Goal: Task Accomplishment & Management: Complete application form

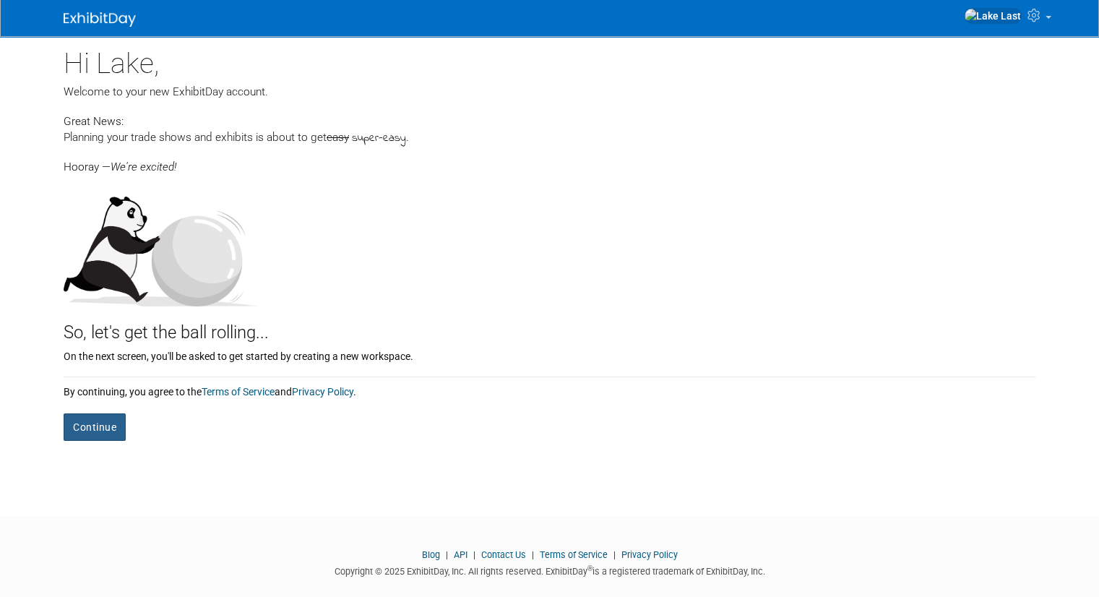
click at [85, 423] on button "Continue" at bounding box center [95, 426] width 62 height 27
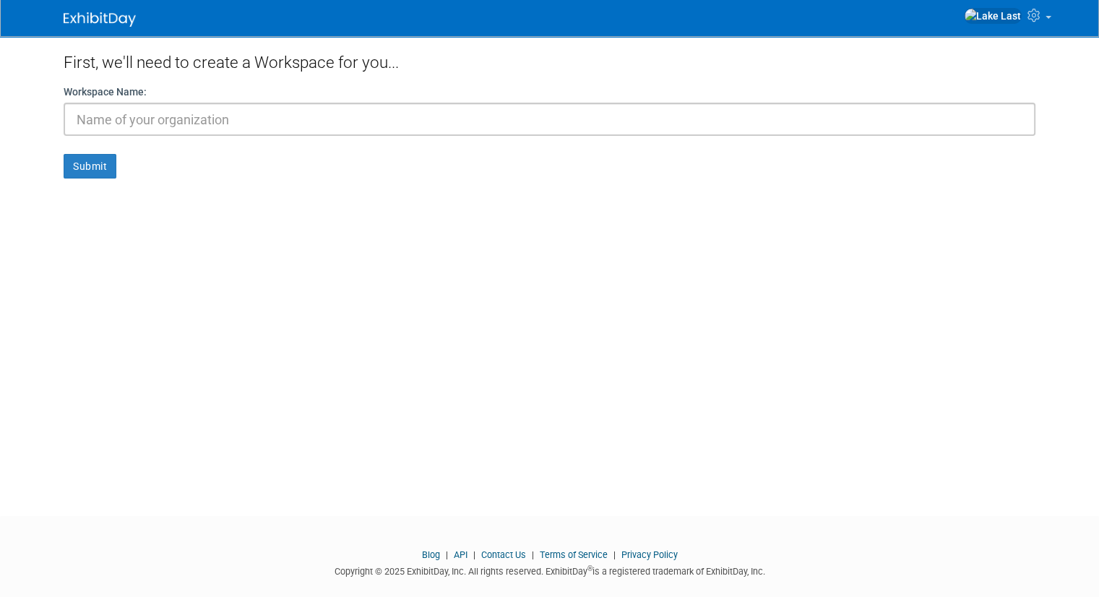
click at [240, 125] on input "text" at bounding box center [550, 119] width 972 height 33
type input "Anthem Independent"
click at [78, 163] on button "Submit" at bounding box center [90, 166] width 53 height 25
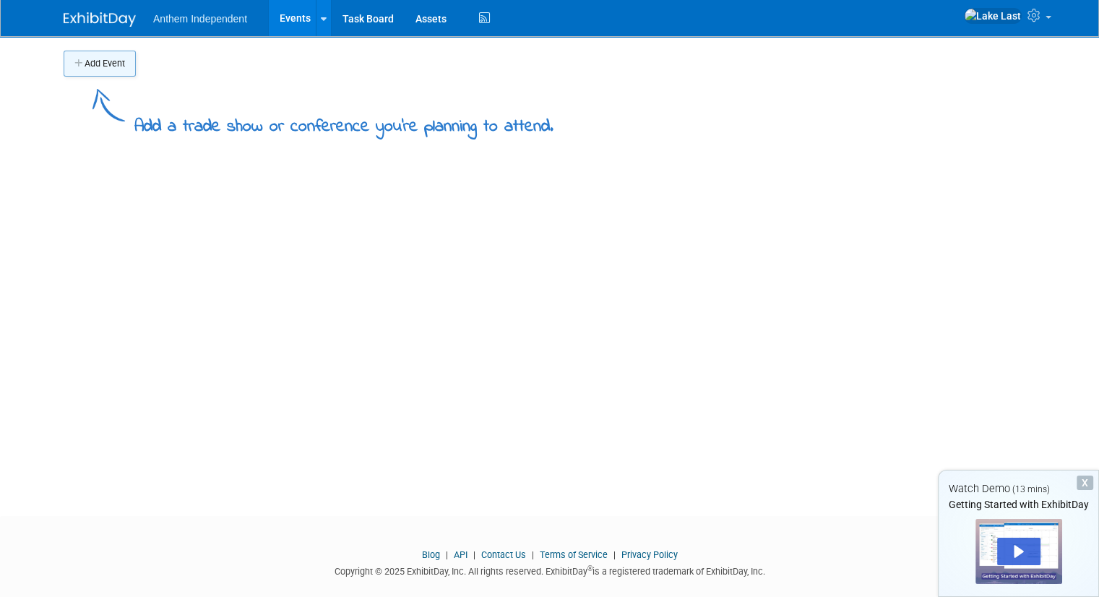
drag, startPoint x: 118, startPoint y: 48, endPoint x: 110, endPoint y: 53, distance: 10.0
click at [110, 53] on div "Add Event" at bounding box center [550, 56] width 972 height 40
click at [110, 53] on button "Add Event" at bounding box center [100, 64] width 72 height 26
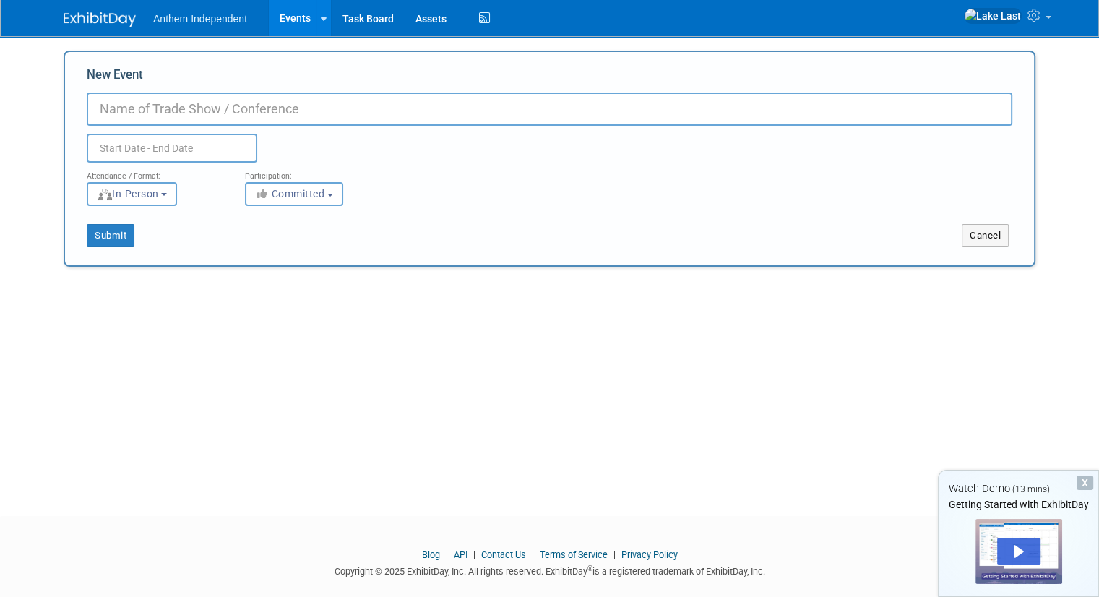
click at [130, 111] on input "New Event" at bounding box center [550, 108] width 926 height 33
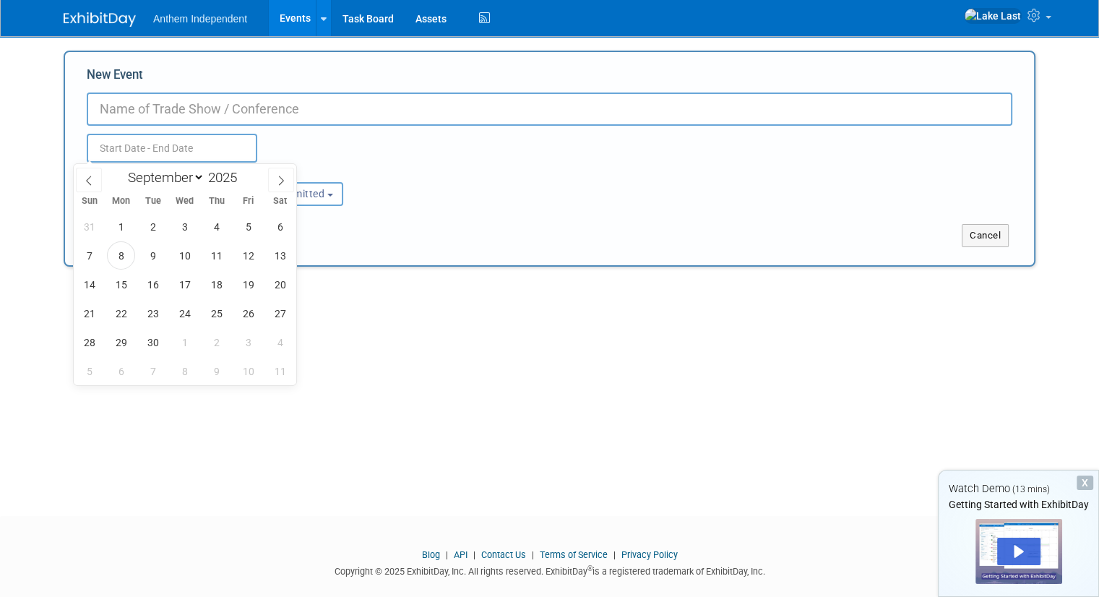
click at [139, 139] on input "text" at bounding box center [172, 148] width 171 height 29
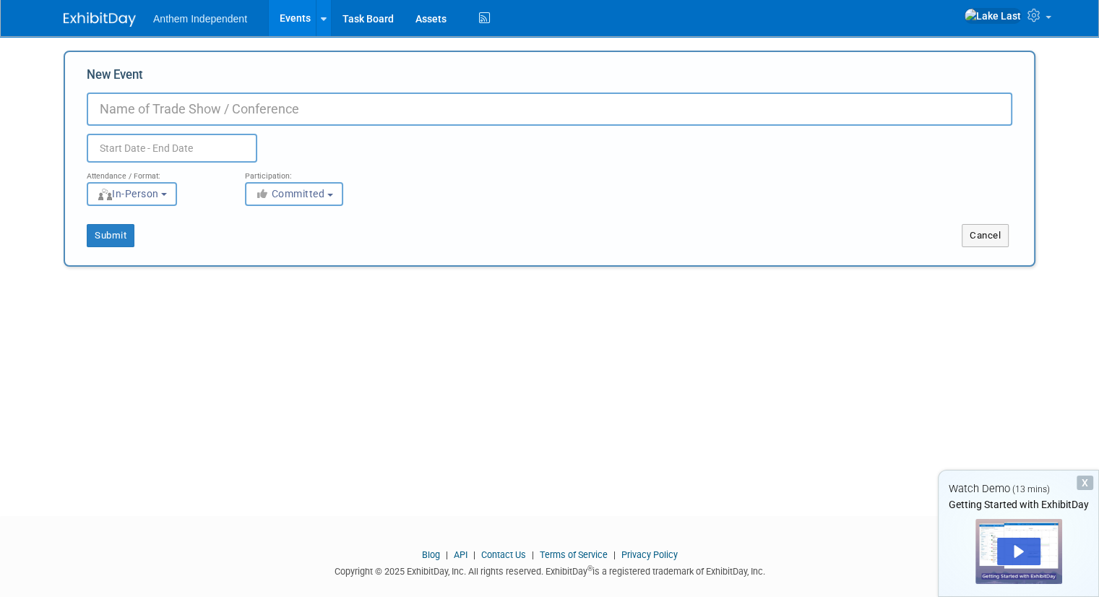
click at [15, 152] on body "Anthem Independent Events Add Event Bulk Upload Events Shareable Event Boards T…" at bounding box center [549, 298] width 1099 height 597
click at [136, 200] on button "In-Person" at bounding box center [132, 194] width 90 height 24
click at [208, 118] on input "New Event" at bounding box center [550, 108] width 926 height 33
type input "Auditions Day 1 (18>)"
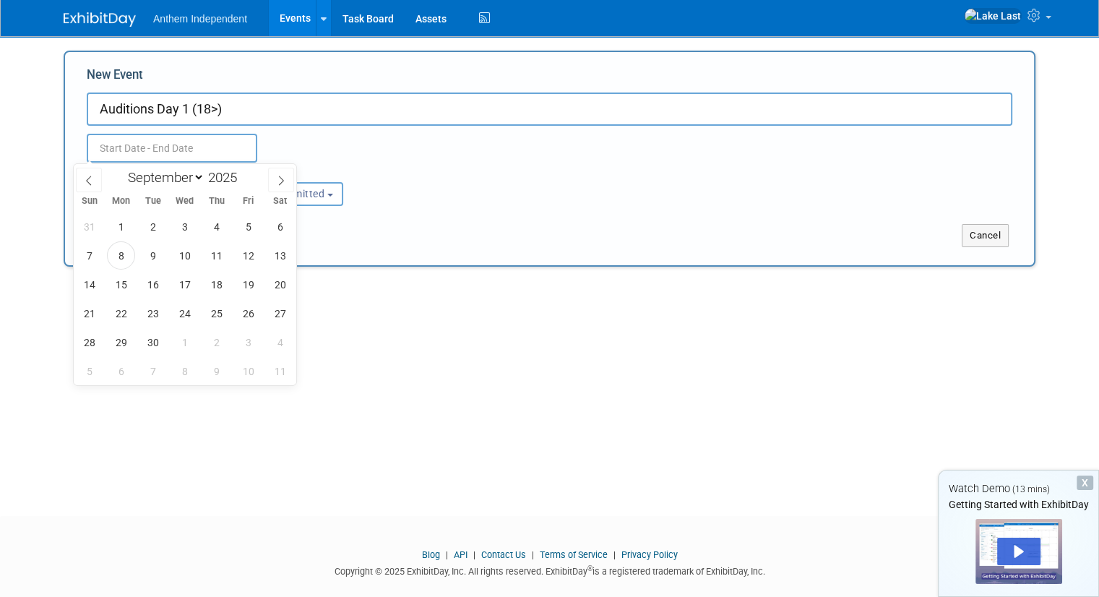
click at [160, 147] on input "text" at bounding box center [172, 148] width 171 height 29
click at [249, 278] on span "19" at bounding box center [248, 284] width 28 height 28
type input "Sep 19, 2025 to Sep 19, 2025"
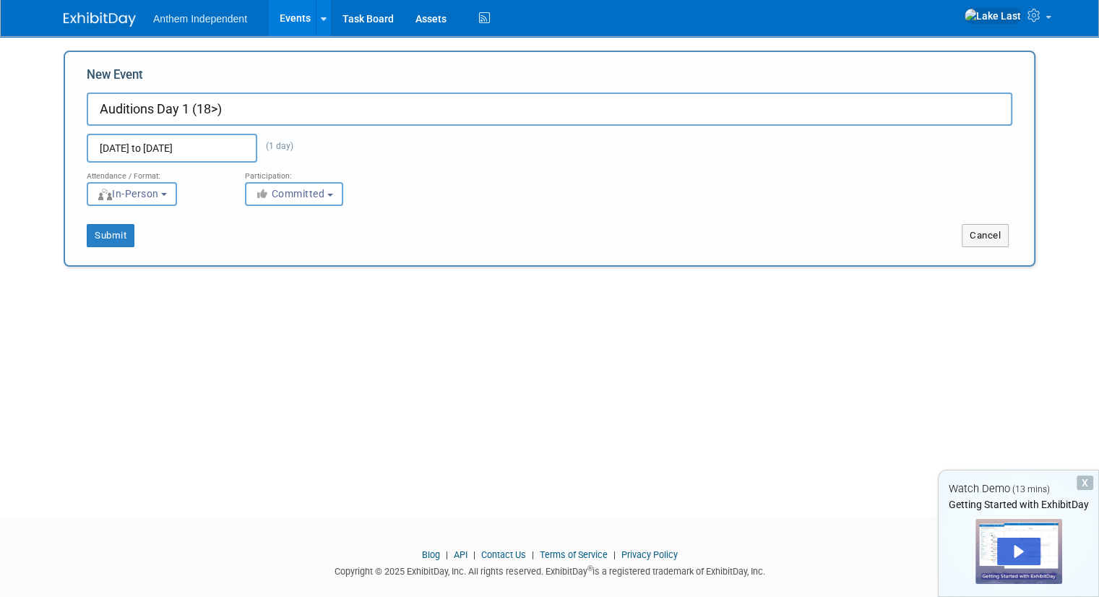
click at [332, 270] on div "Add Event Add a trade show or conference you're planning to attend. New Event A…" at bounding box center [550, 263] width 994 height 454
click at [119, 236] on button "Submit" at bounding box center [111, 235] width 48 height 23
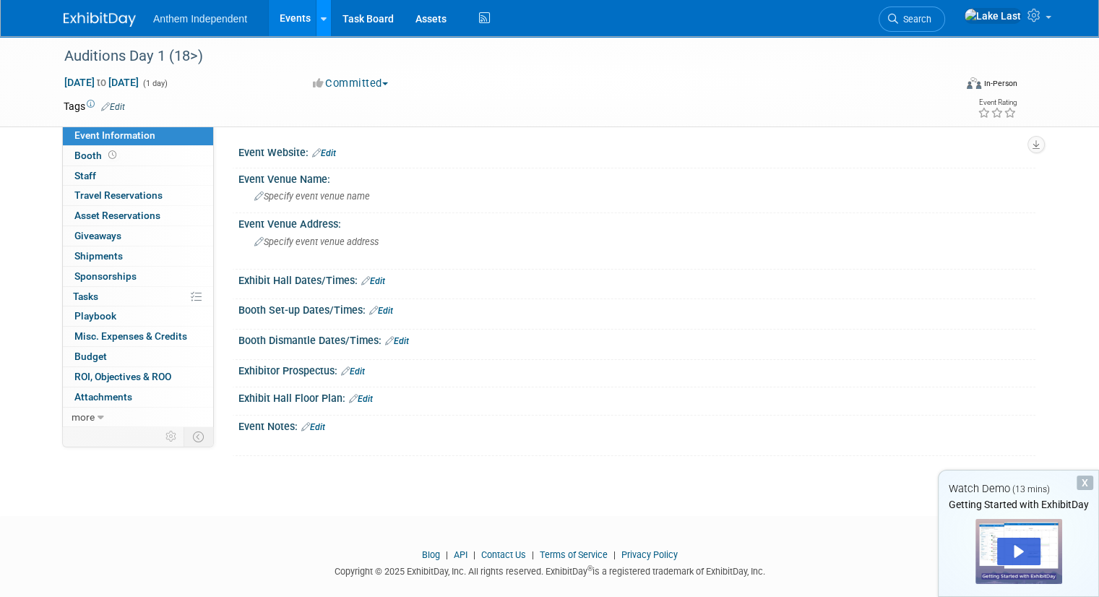
click at [316, 21] on link at bounding box center [323, 18] width 15 height 36
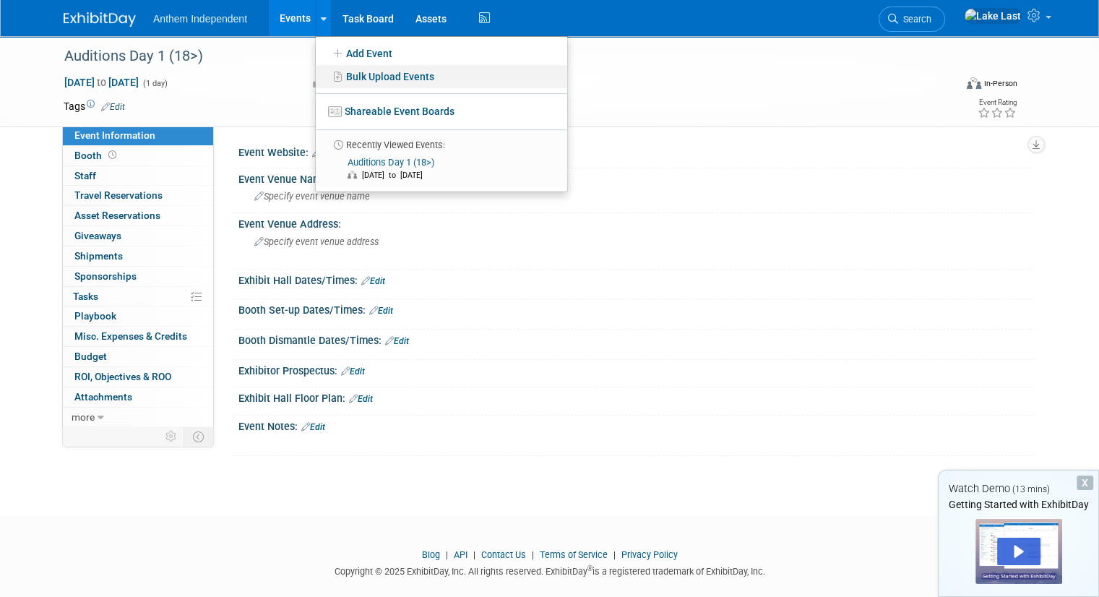
click at [338, 76] on link "Bulk Upload Events" at bounding box center [441, 76] width 251 height 23
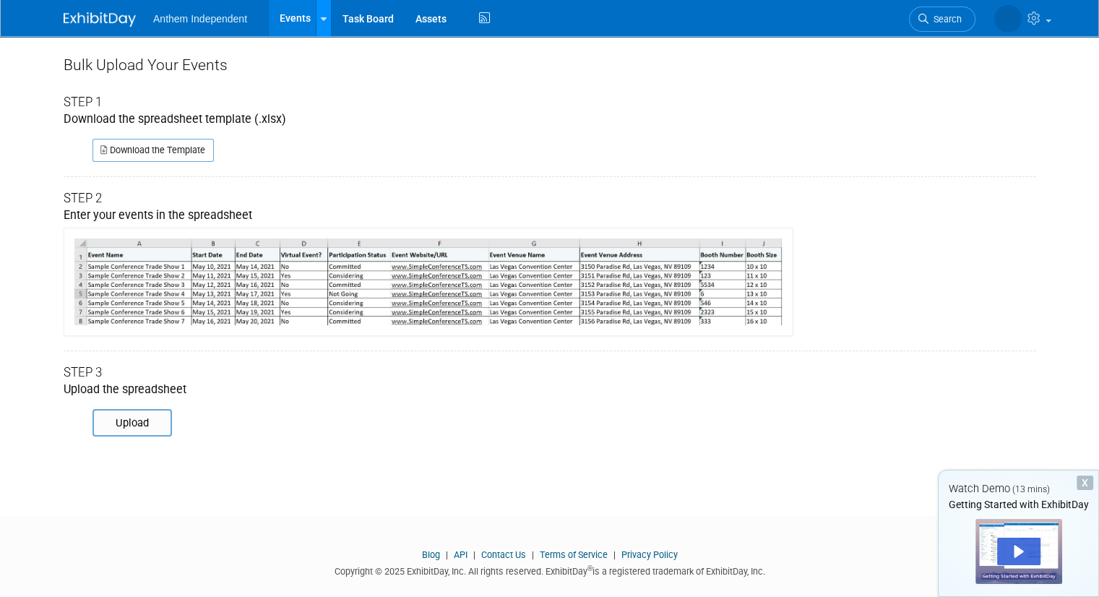
click at [321, 20] on icon at bounding box center [324, 18] width 6 height 9
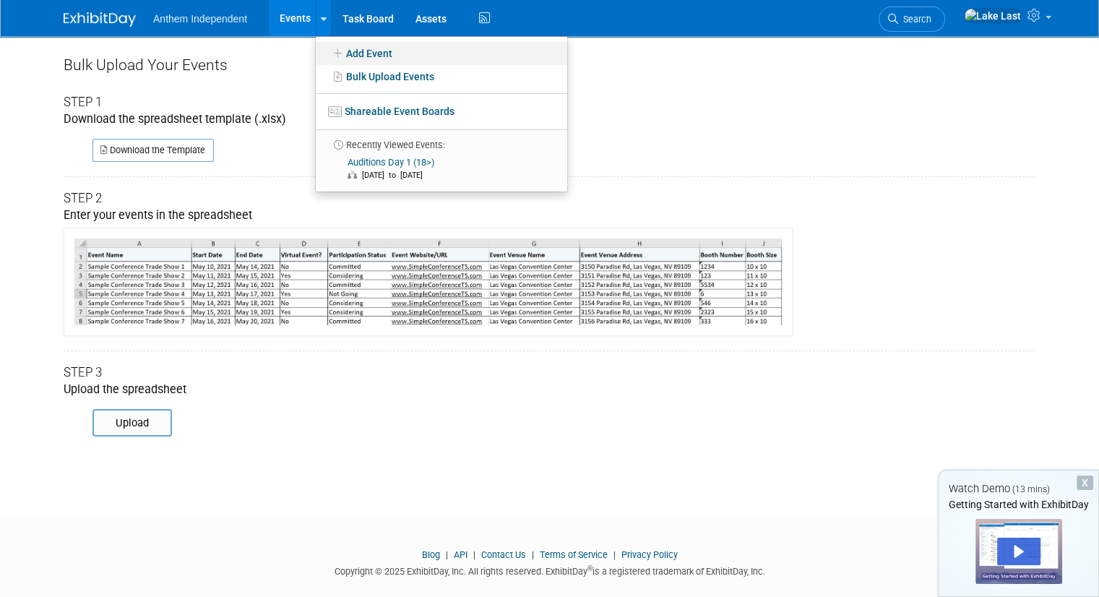
click at [390, 55] on link "Add Event" at bounding box center [441, 53] width 251 height 23
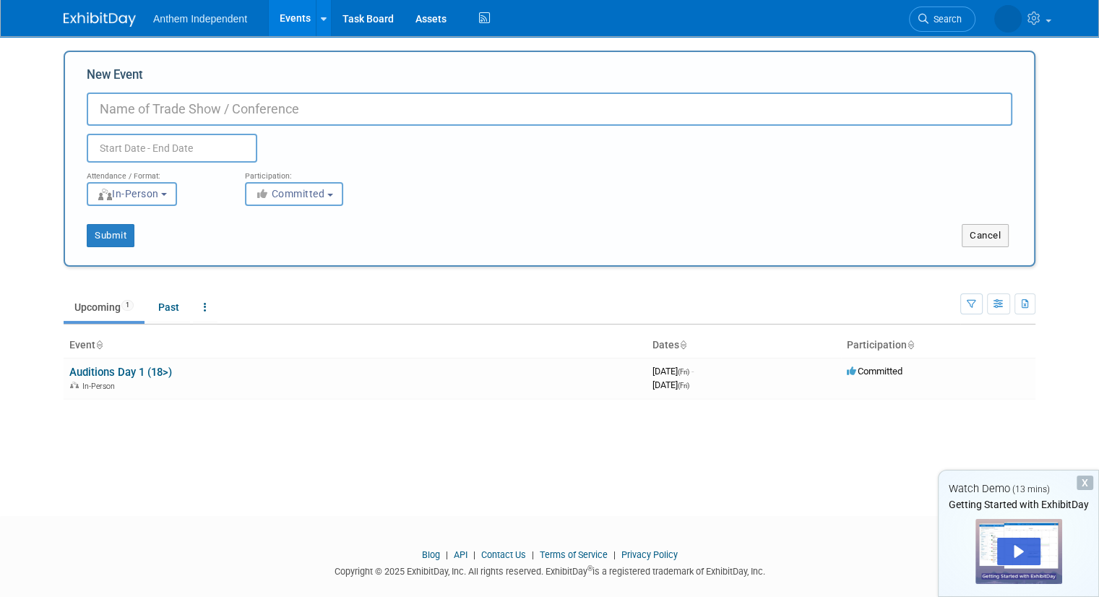
click at [341, 88] on div "New Event Duplicate Event Warning" at bounding box center [550, 114] width 926 height 96
click at [332, 111] on input "New Event" at bounding box center [550, 108] width 926 height 33
type input "Auditions Day 2 (19-21)"
click at [192, 147] on input "text" at bounding box center [172, 148] width 171 height 29
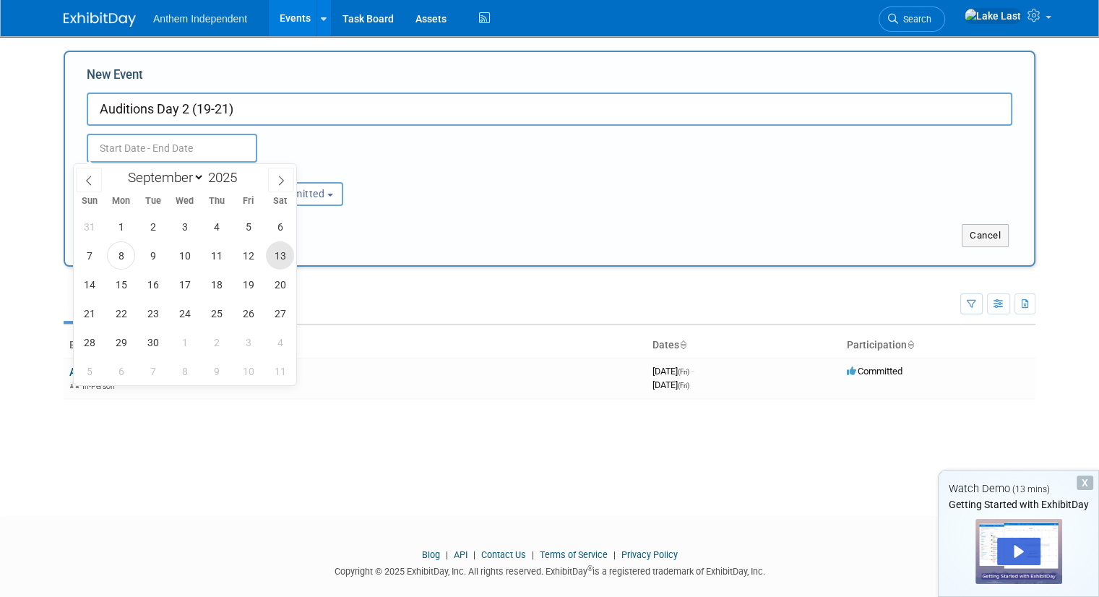
click at [280, 262] on span "13" at bounding box center [280, 255] width 28 height 28
type input "[DATE] to [DATE]"
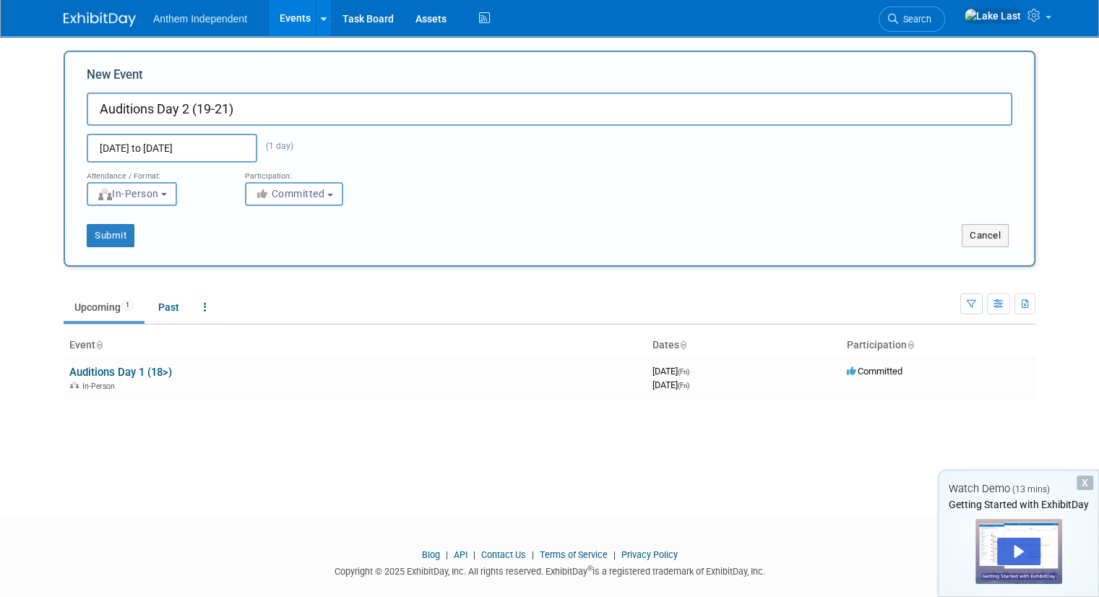
click at [397, 233] on div "Submit" at bounding box center [267, 235] width 404 height 23
click at [90, 236] on button "Submit" at bounding box center [111, 235] width 48 height 23
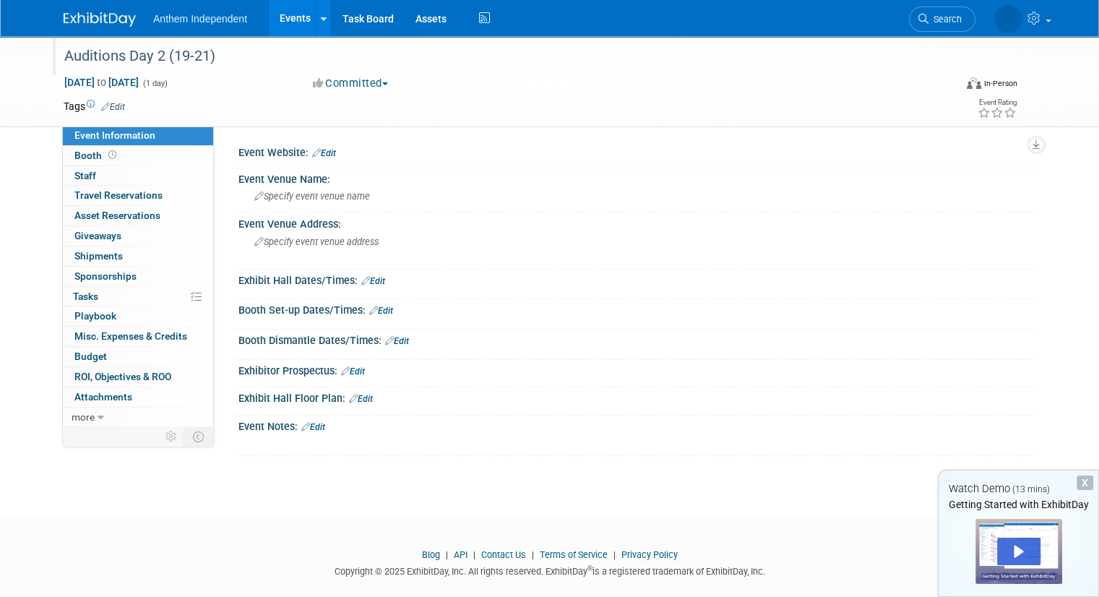
scroll to position [1, 0]
click at [316, 12] on link at bounding box center [323, 18] width 15 height 36
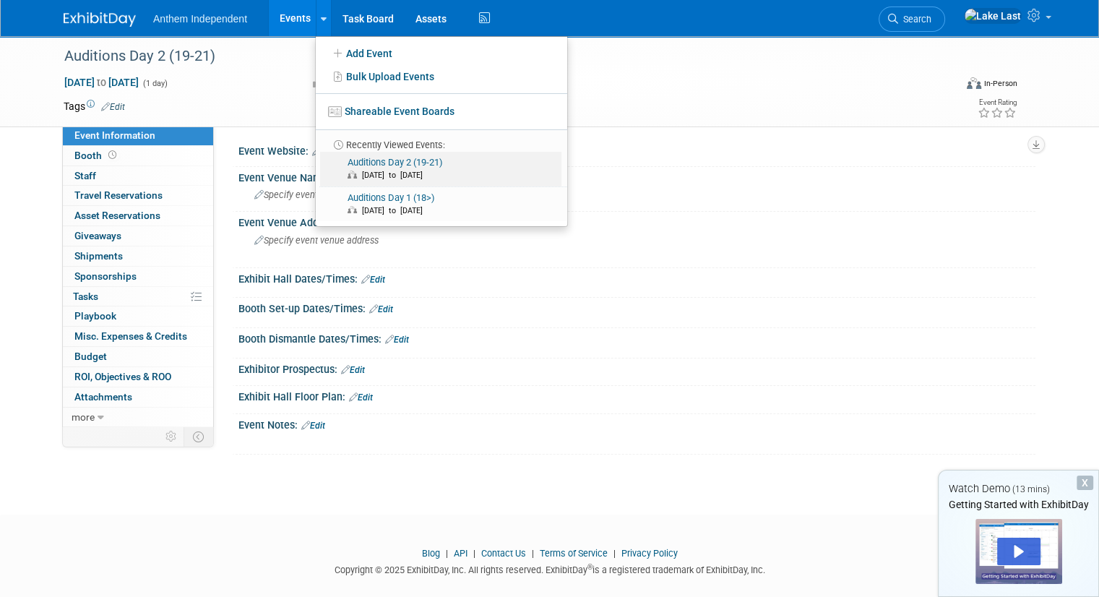
click at [467, 183] on link "Auditions Day 2 (19-21) [DATE] to [DATE]" at bounding box center [440, 169] width 241 height 35
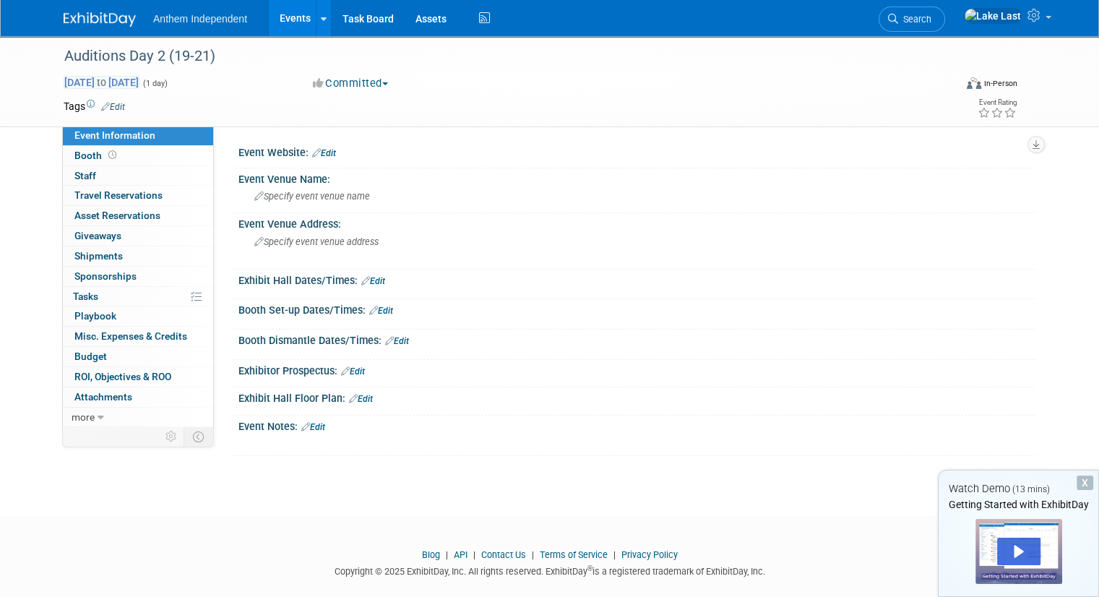
click at [139, 82] on span "Sep 13, 2025 to Sep 13, 2025" at bounding box center [102, 82] width 76 height 13
type input "Sep 13, 2025"
select select "8"
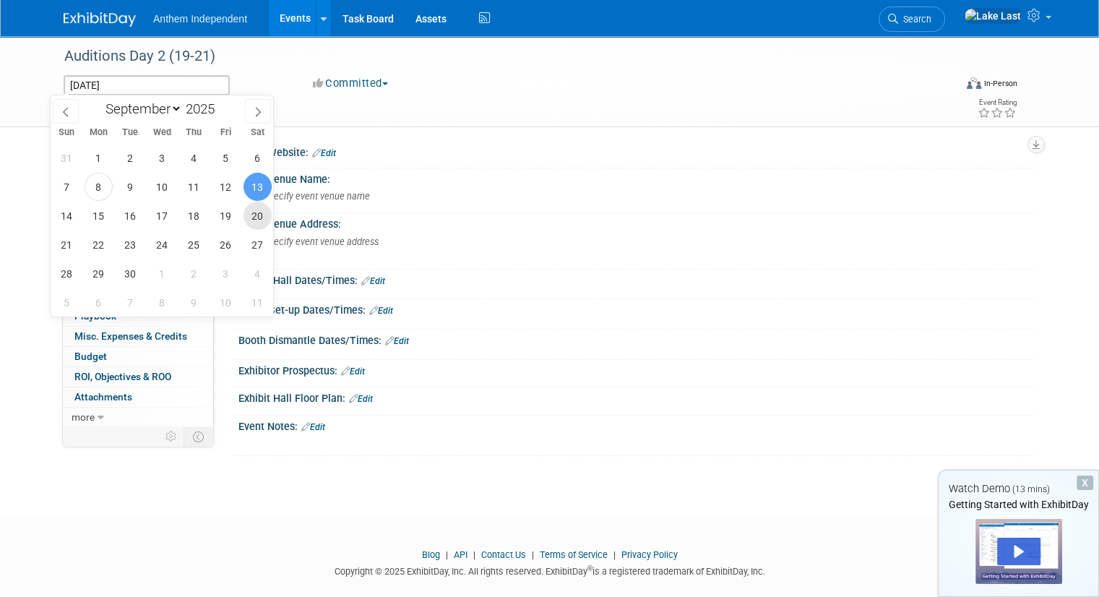
click at [260, 217] on span "20" at bounding box center [258, 216] width 28 height 28
type input "Sep 20, 2025"
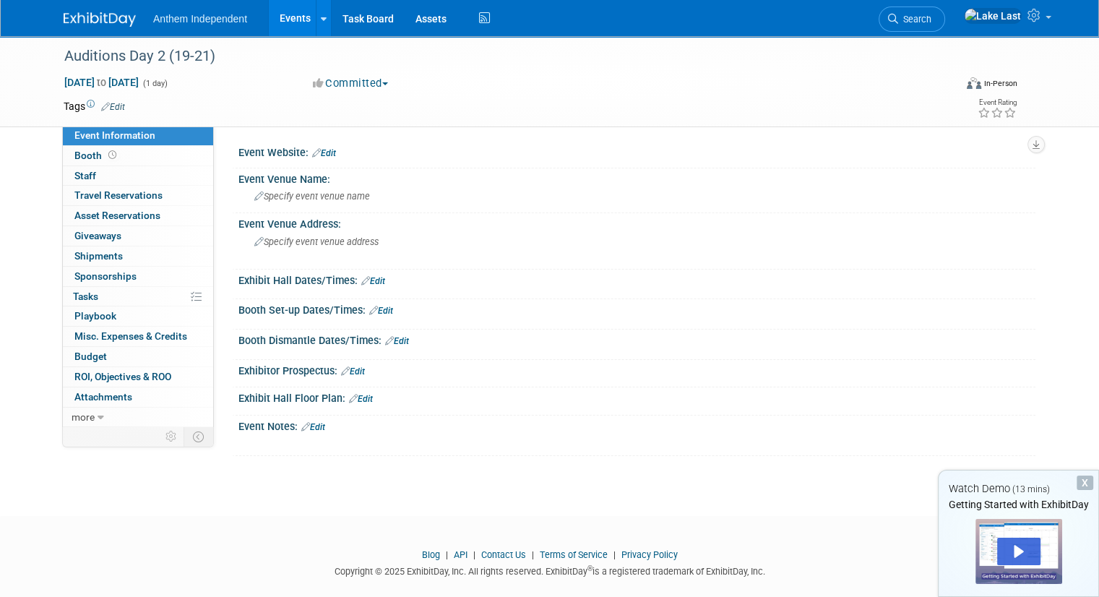
click at [351, 119] on div "Tags Edit Event Rating" at bounding box center [540, 109] width 975 height 25
click at [321, 23] on icon at bounding box center [324, 18] width 6 height 9
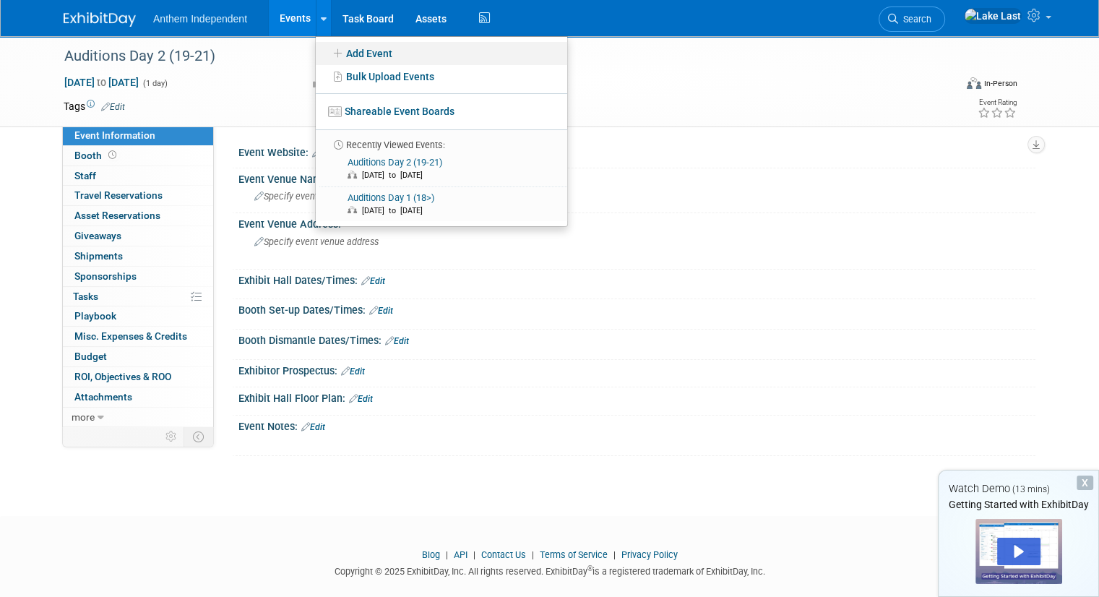
click at [395, 53] on link "Add Event" at bounding box center [441, 53] width 251 height 23
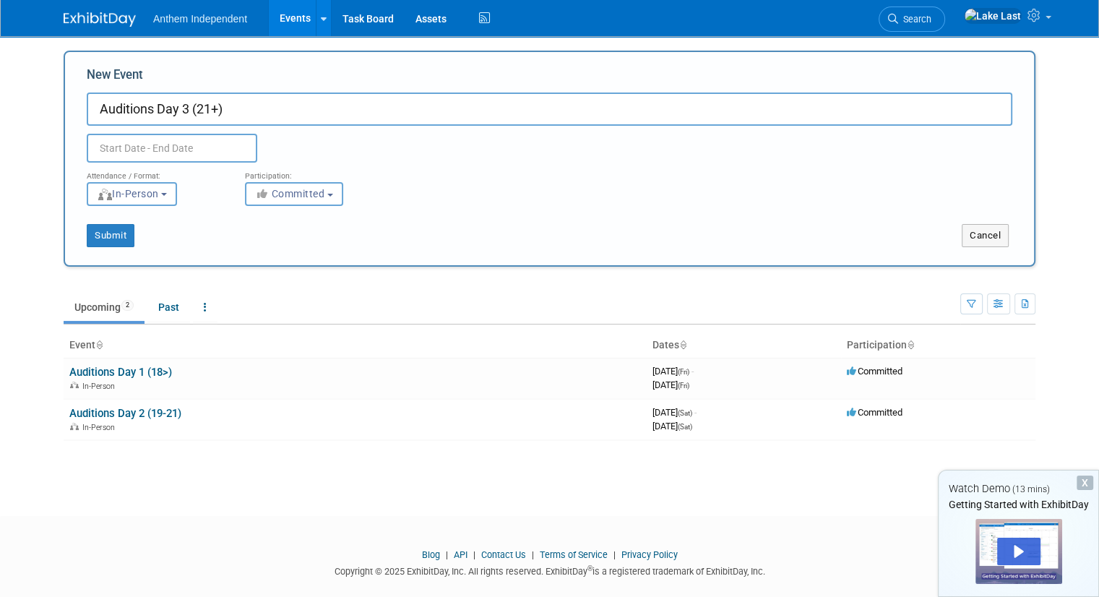
type input "Auditions Day 3 (21+)"
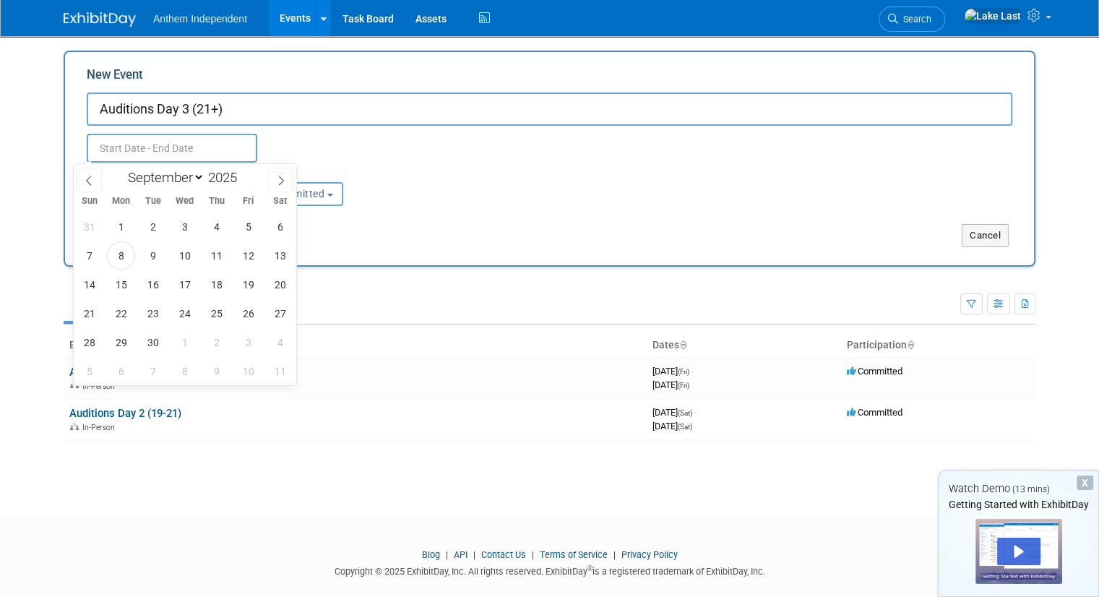
click at [128, 148] on input "text" at bounding box center [172, 148] width 171 height 29
click at [87, 310] on span "21" at bounding box center [89, 313] width 28 height 28
type input "Sep 21, 2025 to Sep 21, 2025"
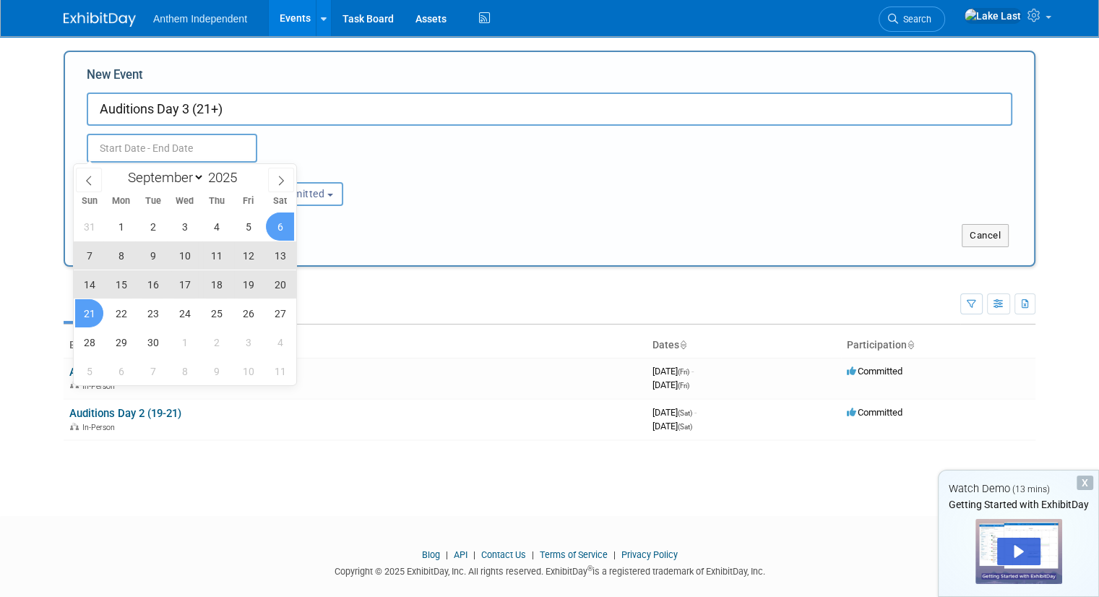
type input "Sep 21, 2025 to Sep 21, 2025"
click at [431, 215] on div "Submit Cancel" at bounding box center [549, 226] width 947 height 41
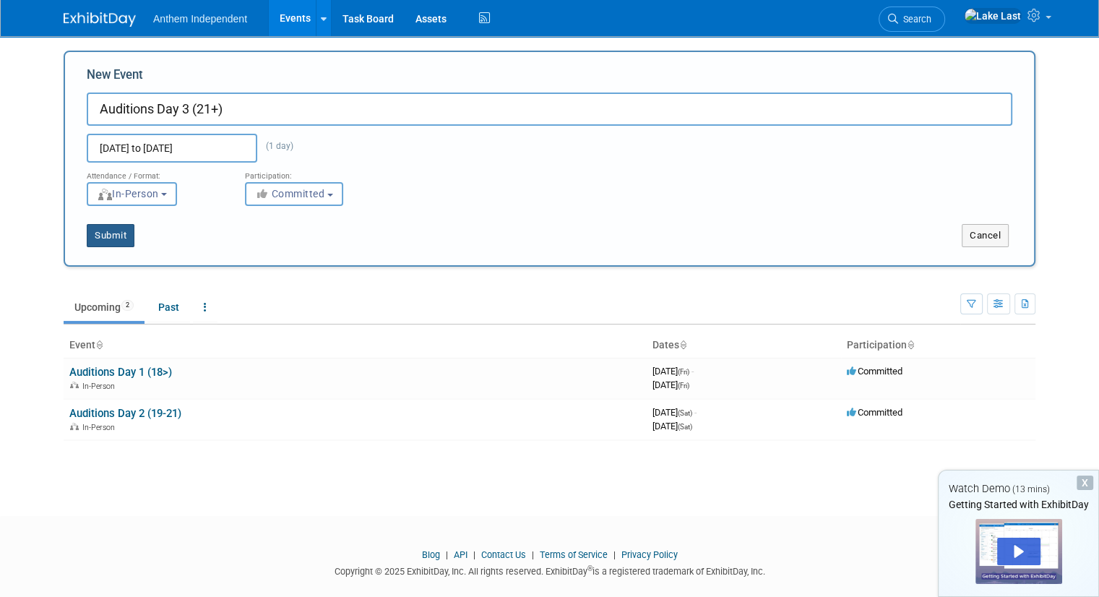
click at [107, 246] on button "Submit" at bounding box center [111, 235] width 48 height 23
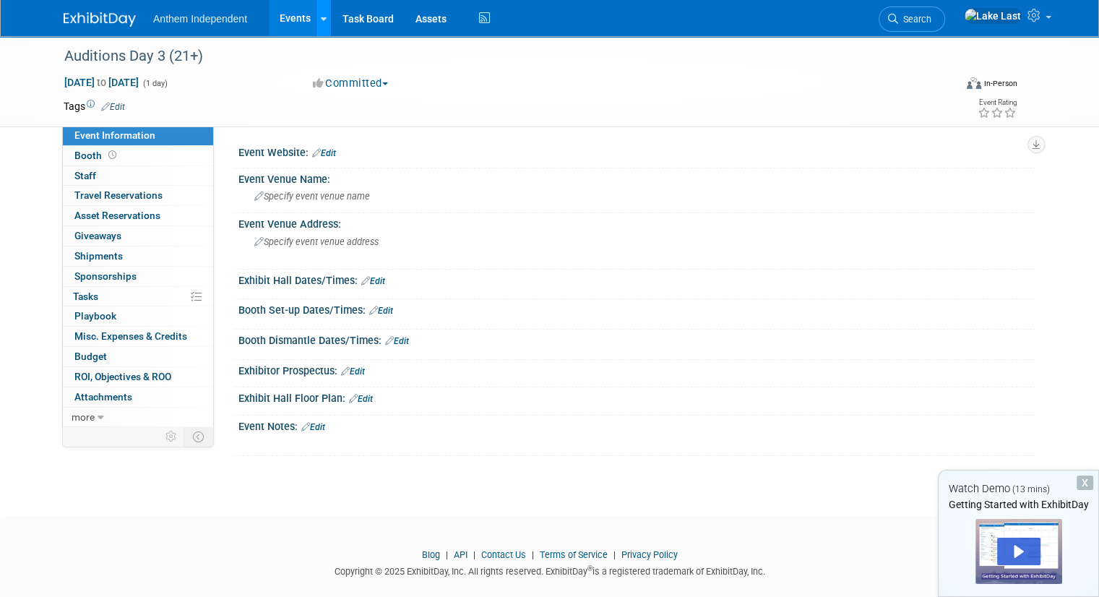
click at [316, 9] on link at bounding box center [323, 18] width 15 height 36
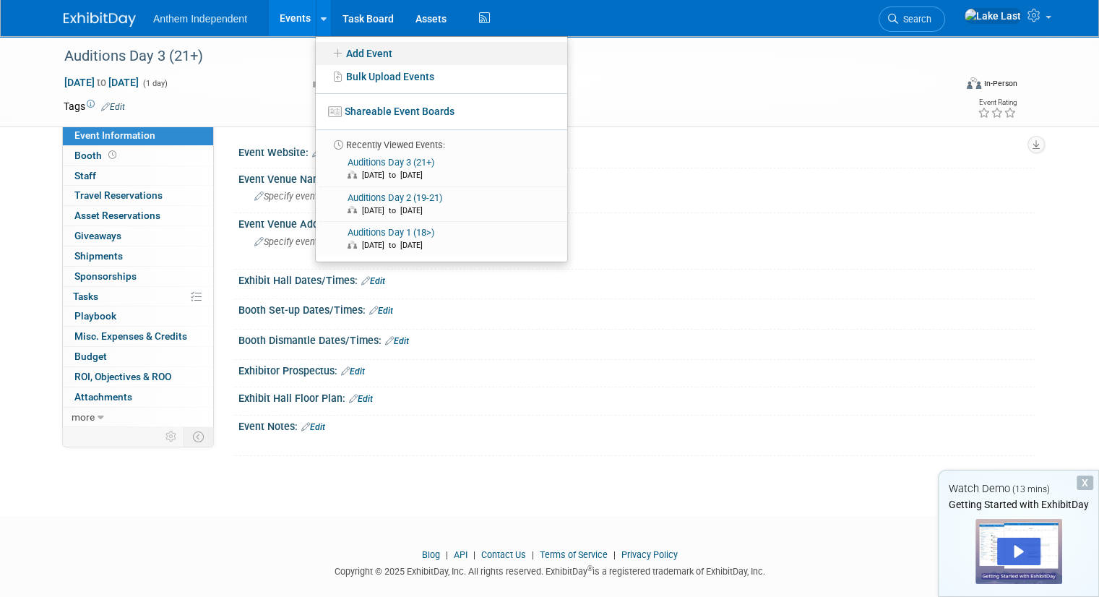
click at [347, 51] on link "Add Event" at bounding box center [441, 53] width 251 height 23
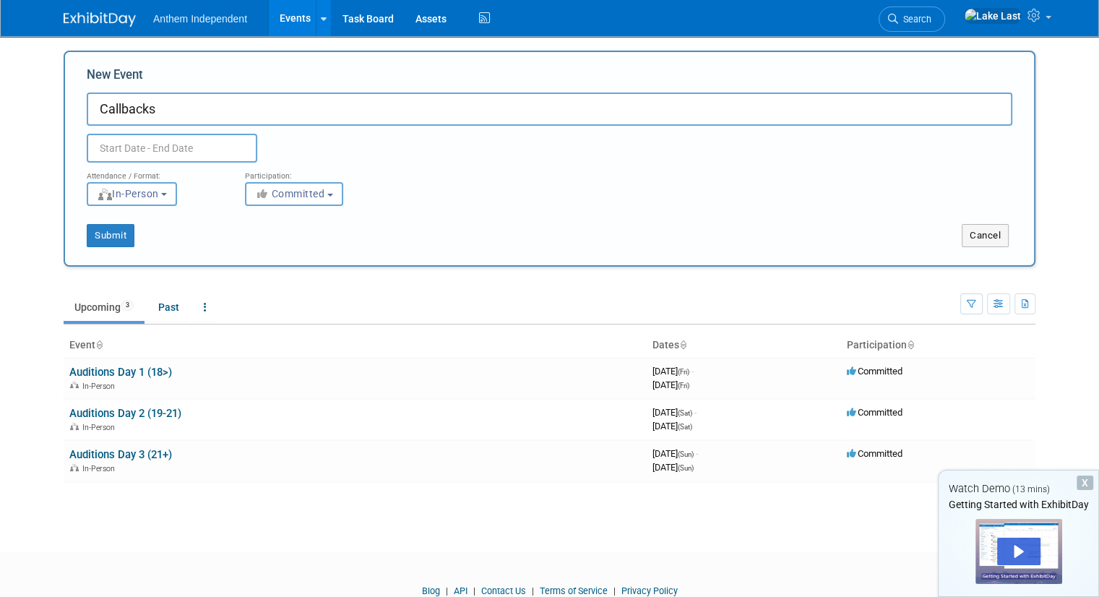
type input "Callbacks"
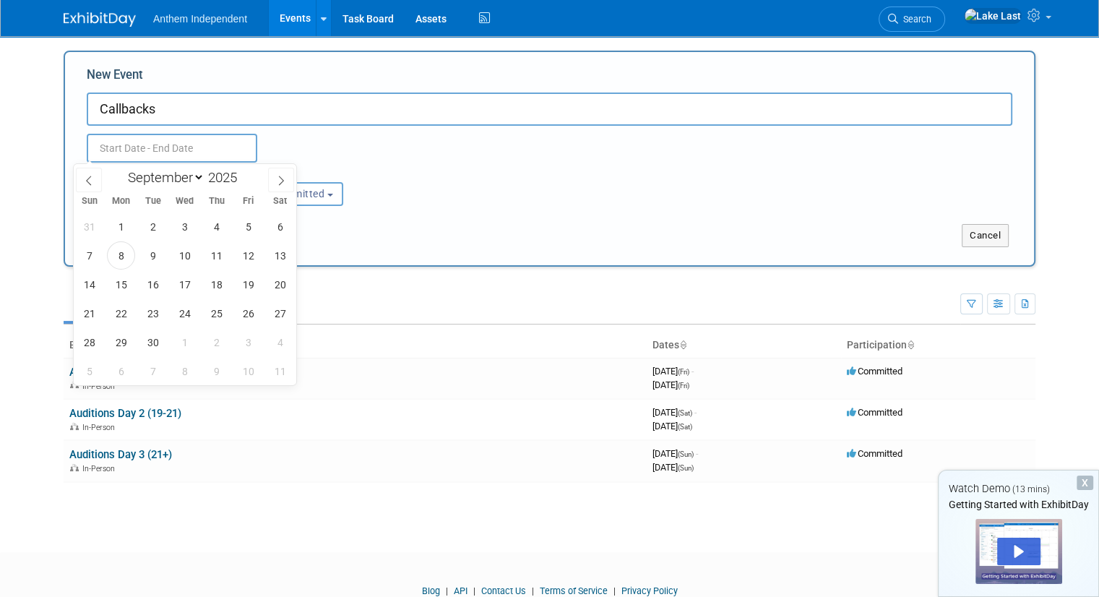
click at [202, 139] on input "text" at bounding box center [172, 148] width 171 height 29
click at [270, 310] on span "27" at bounding box center [280, 313] width 28 height 28
type input "[DATE] to [DATE]"
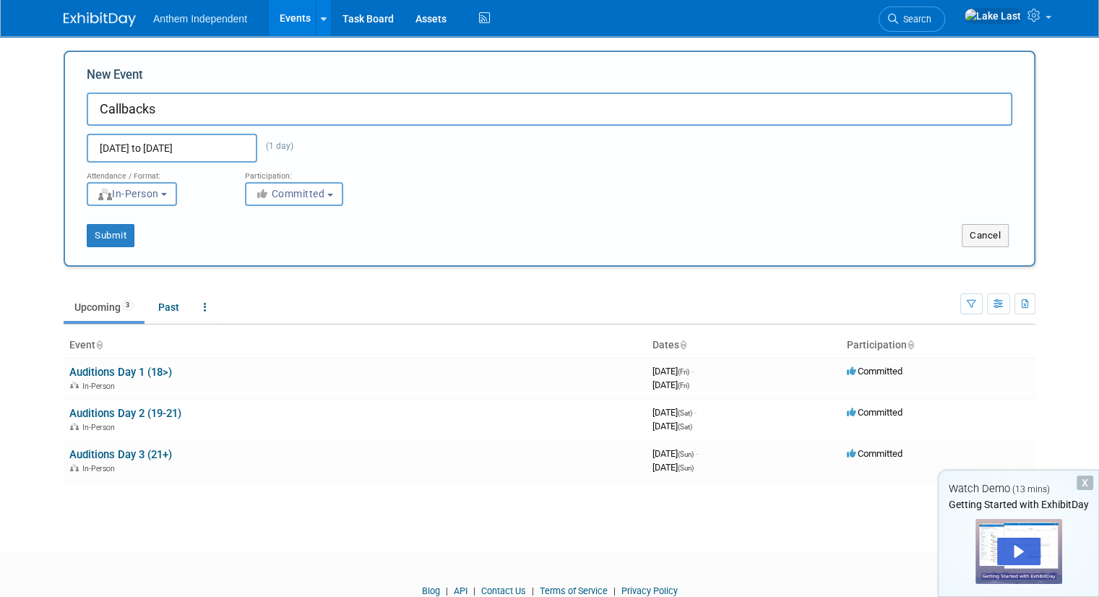
click at [440, 233] on div "Submit" at bounding box center [267, 235] width 404 height 23
click at [105, 230] on button "Submit" at bounding box center [111, 235] width 48 height 23
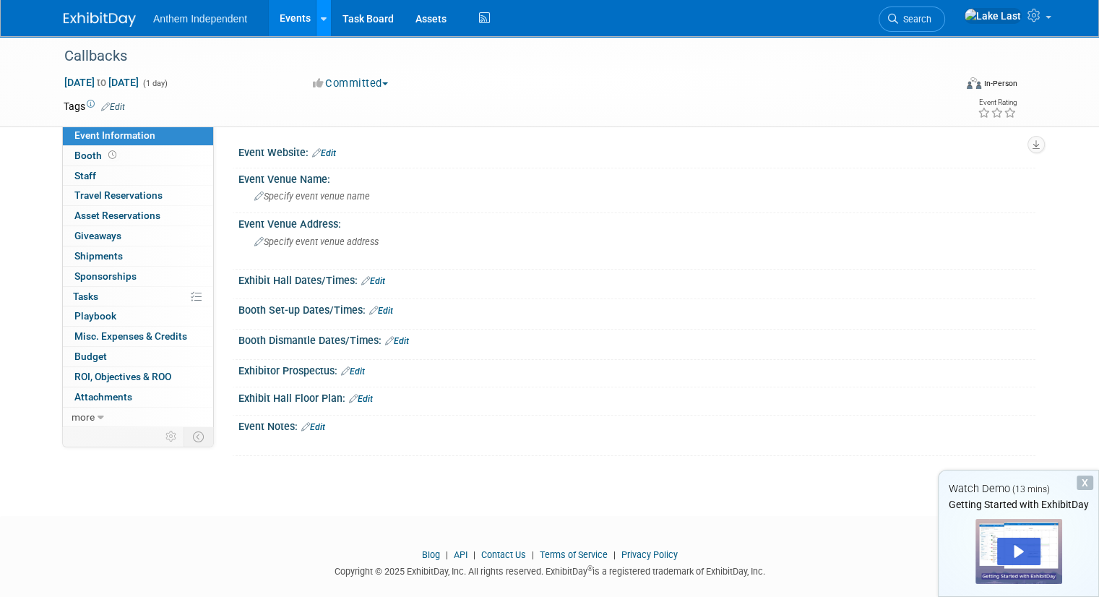
click at [316, 30] on link at bounding box center [323, 18] width 15 height 36
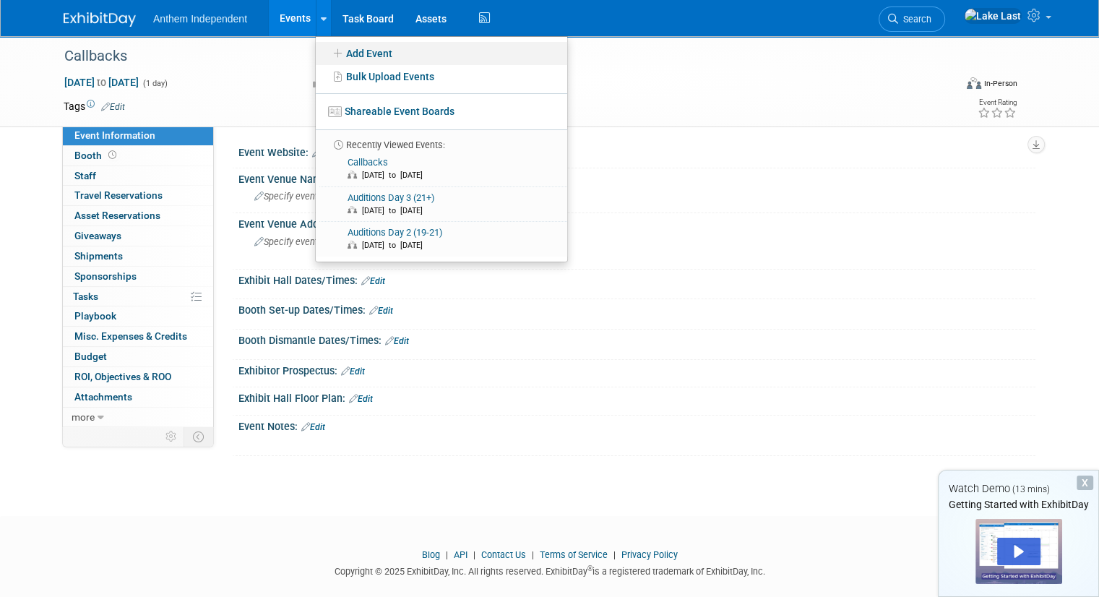
click at [330, 52] on icon at bounding box center [338, 53] width 16 height 10
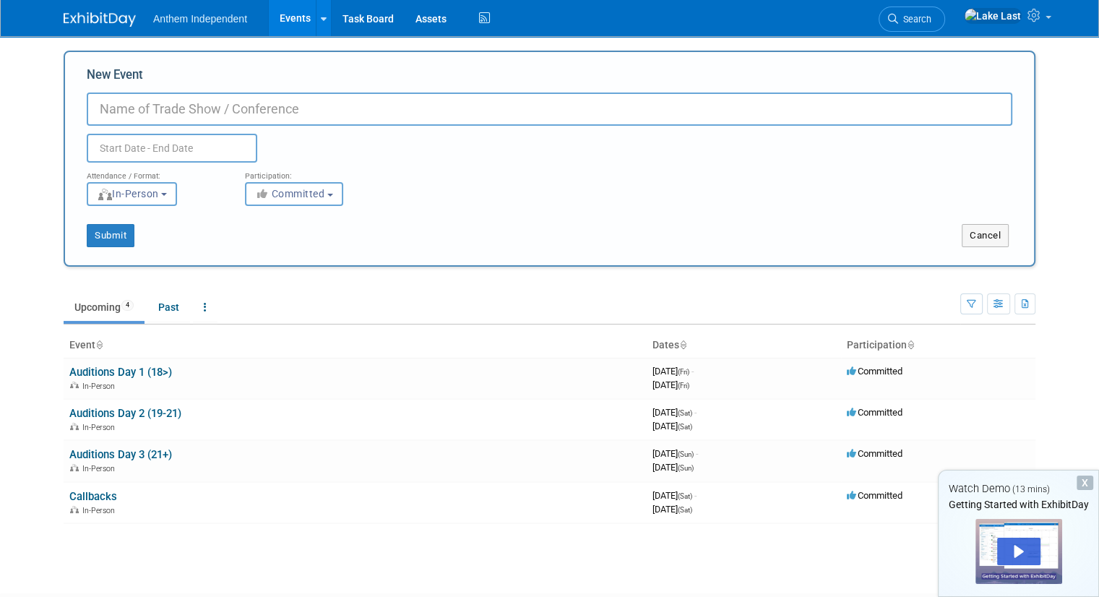
click at [260, 126] on div "Duplicate Event Warning" at bounding box center [549, 144] width 947 height 37
click at [268, 123] on input "New Event" at bounding box center [550, 108] width 926 height 33
type input "Roster Finalization"
click at [221, 141] on input "text" at bounding box center [172, 148] width 171 height 29
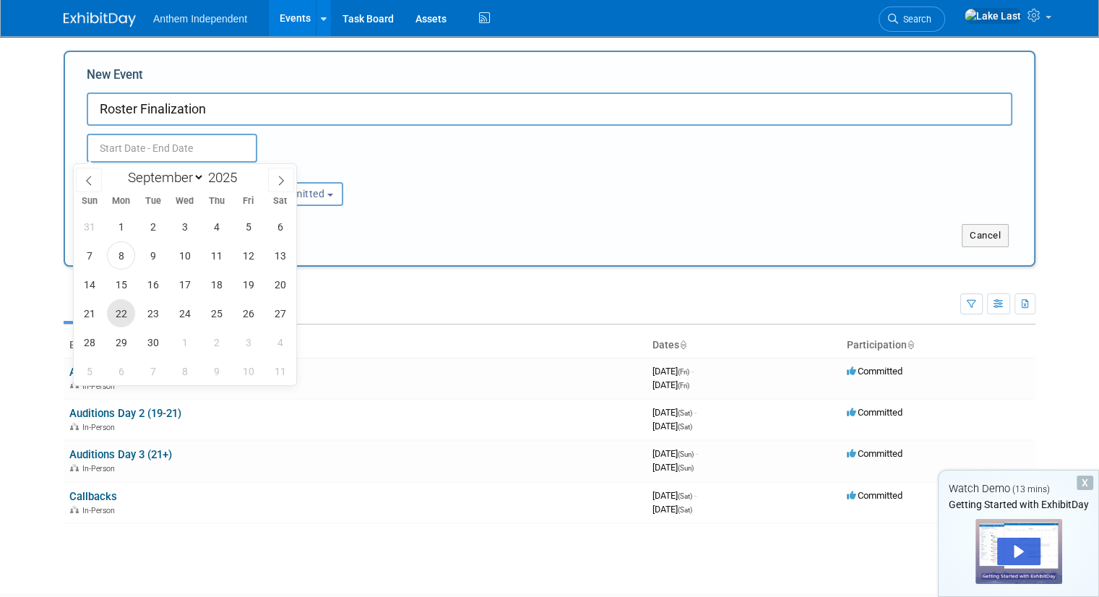
click at [124, 306] on span "22" at bounding box center [121, 313] width 28 height 28
type input "Sep 22, 2025 to Sep 22, 2025"
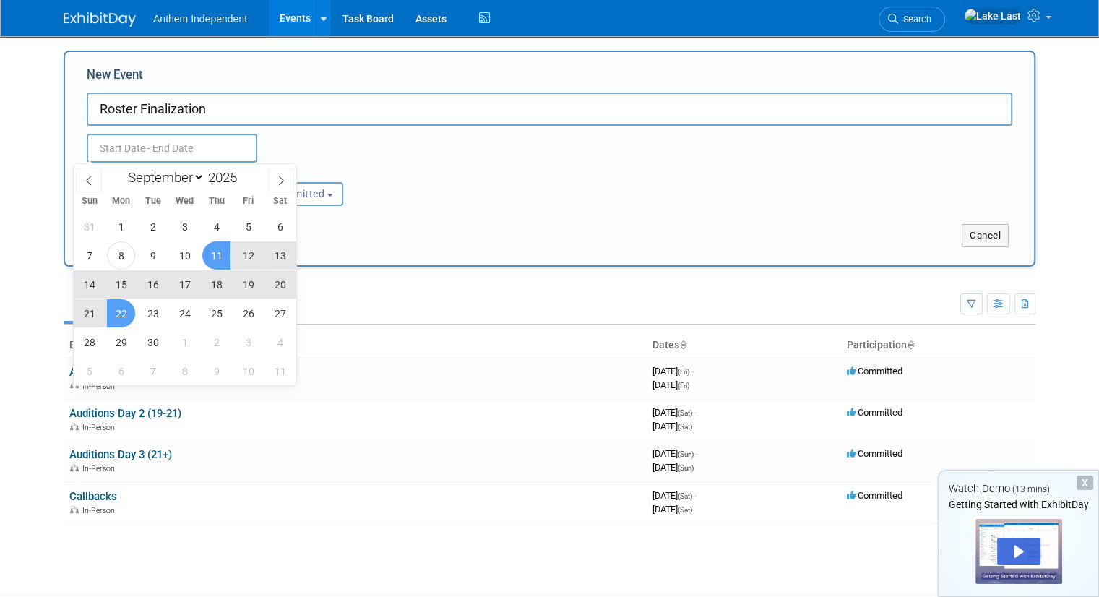
type input "Sep 22, 2025 to Sep 22, 2025"
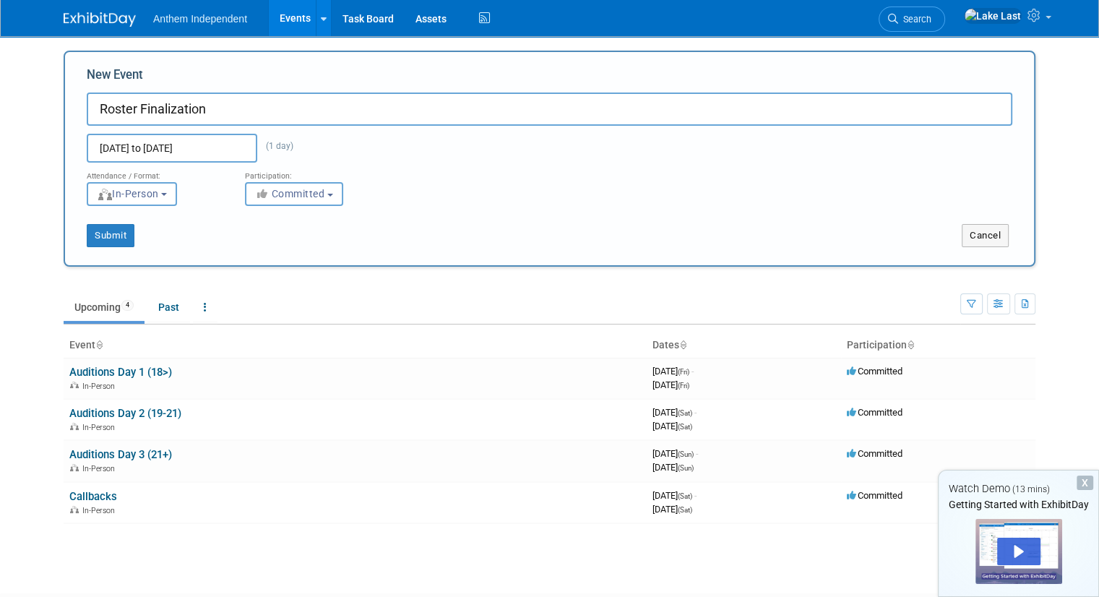
click at [540, 137] on div "Sep 22, 2025 to Sep 22, 2025 (1 day) Duplicate Event Warning" at bounding box center [549, 144] width 947 height 37
click at [117, 240] on button "Submit" at bounding box center [111, 235] width 48 height 23
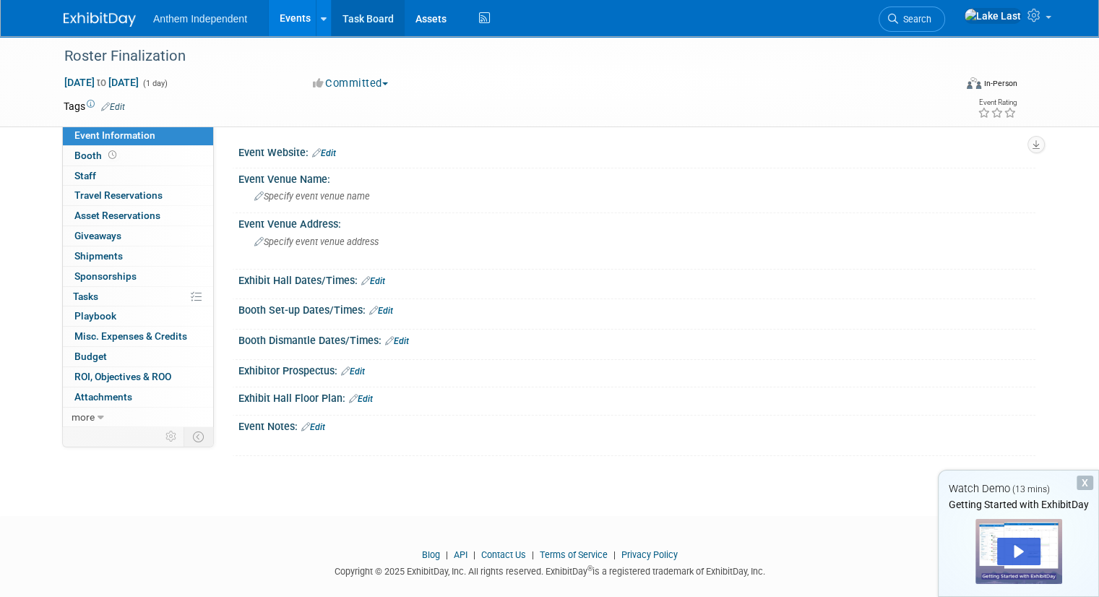
click at [338, 24] on link "Task Board" at bounding box center [368, 18] width 73 height 36
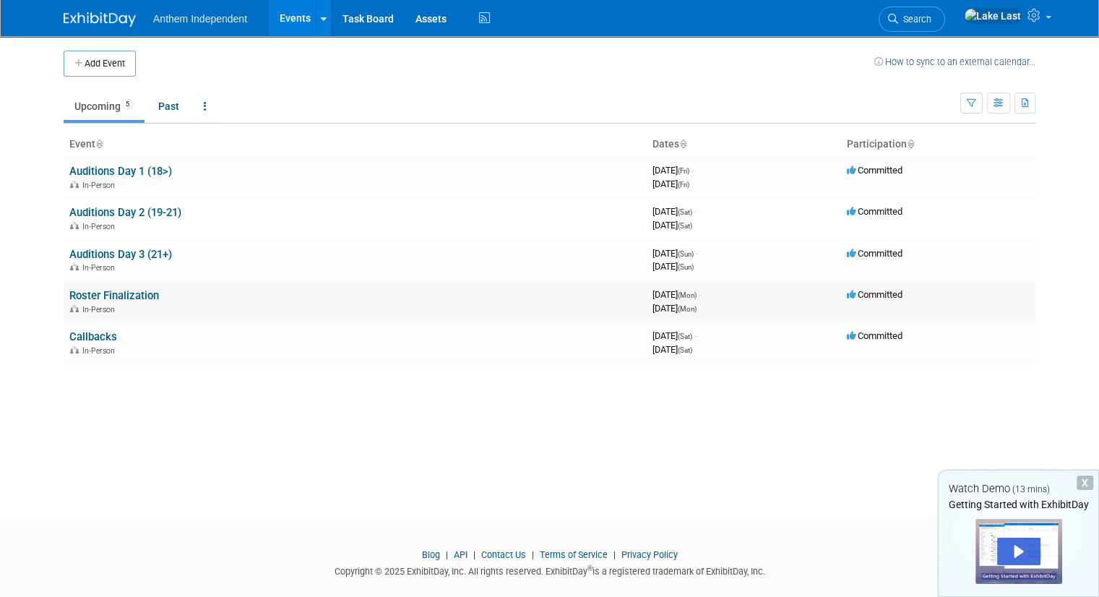
click at [121, 296] on link "Roster Finalization" at bounding box center [114, 295] width 90 height 13
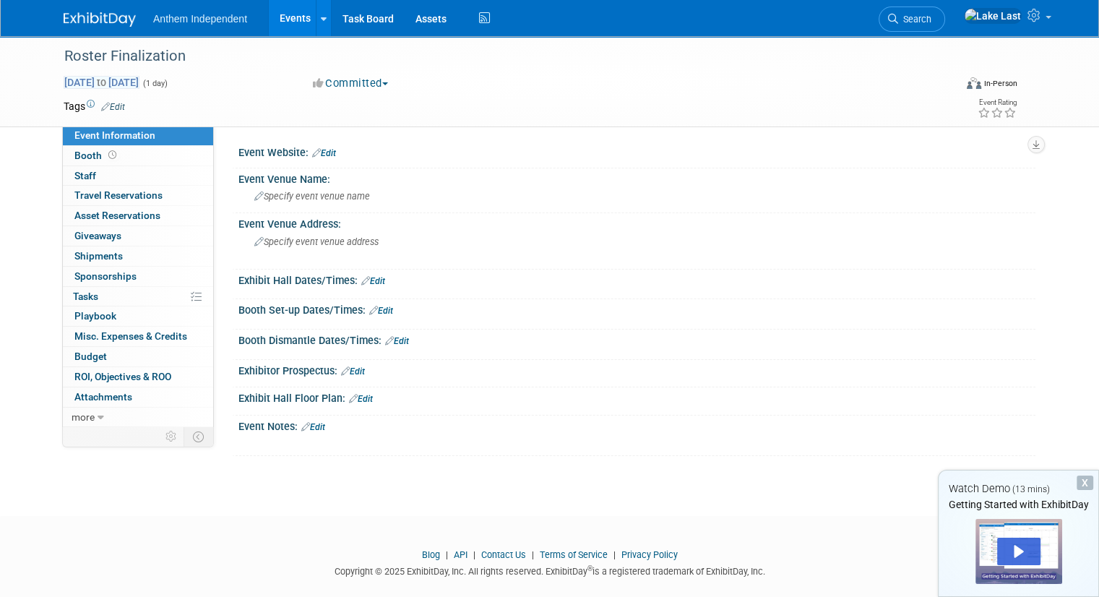
click at [139, 79] on span "Sep 22, 2025 to Sep 22, 2025" at bounding box center [102, 82] width 76 height 13
type input "Sep 22, 2025"
select select "8"
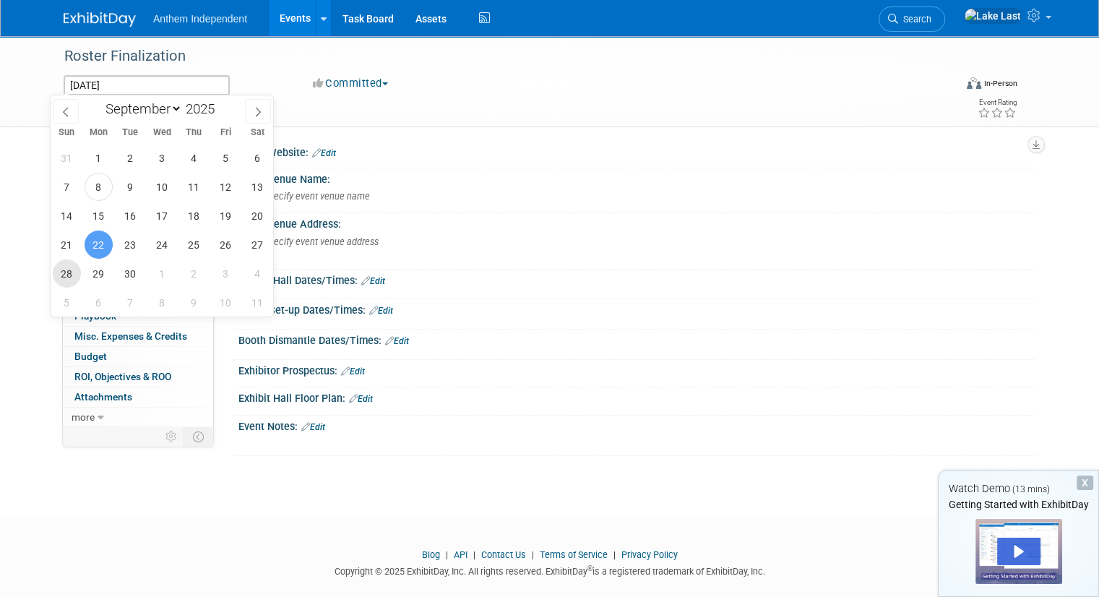
click at [66, 272] on span "28" at bounding box center [67, 273] width 28 height 28
type input "Sep 28, 2025"
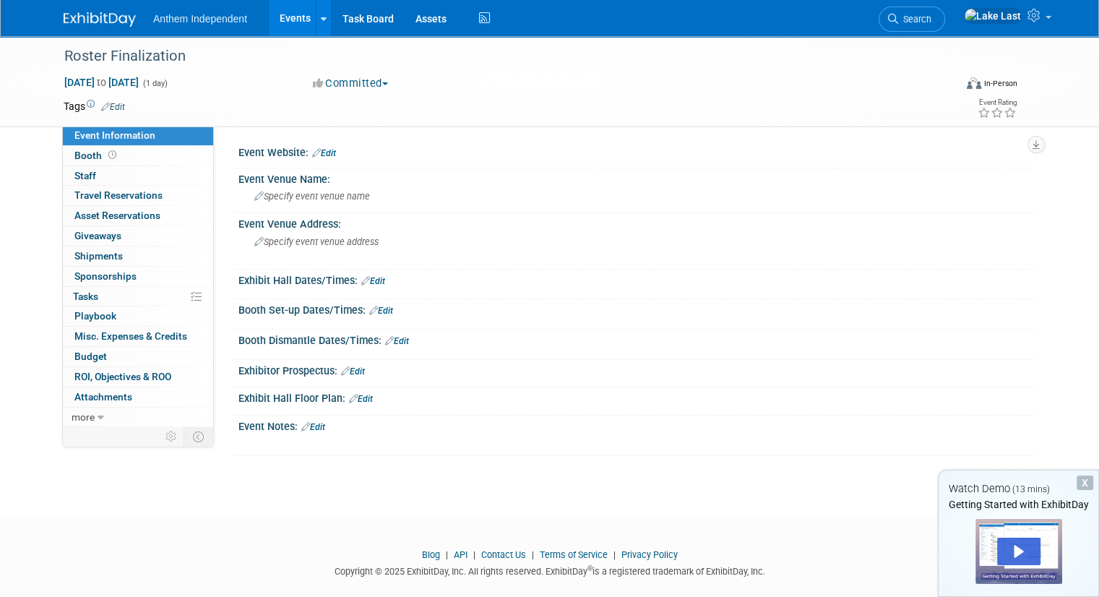
click at [354, 82] on button "Committed" at bounding box center [351, 83] width 86 height 15
click at [351, 68] on div "Roster Finalization" at bounding box center [497, 56] width 877 height 26
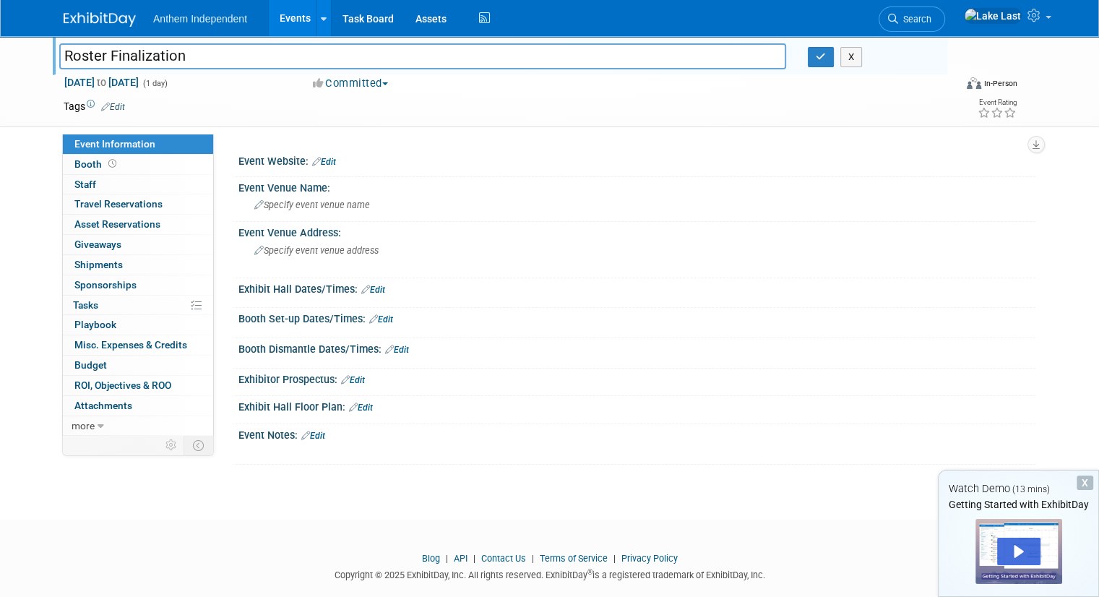
click at [283, 15] on link "Events" at bounding box center [295, 18] width 53 height 36
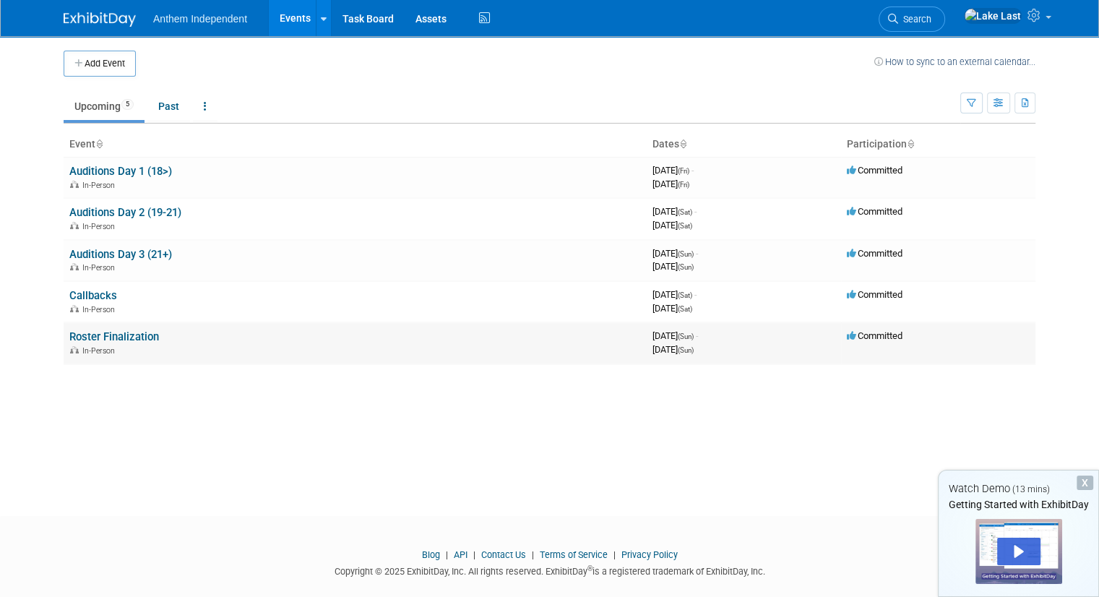
click at [476, 348] on div "In-Person" at bounding box center [355, 350] width 572 height 12
click at [124, 337] on link "Roster Finalization" at bounding box center [114, 336] width 90 height 13
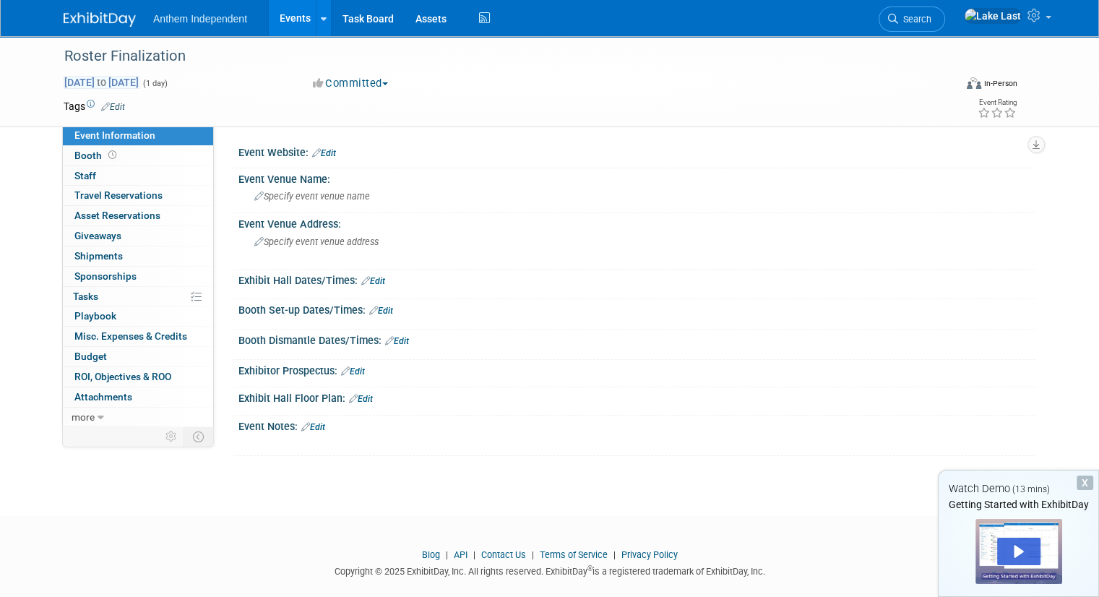
click at [132, 78] on span "[DATE] to [DATE]" at bounding box center [102, 82] width 76 height 13
type input "[DATE]"
select select "8"
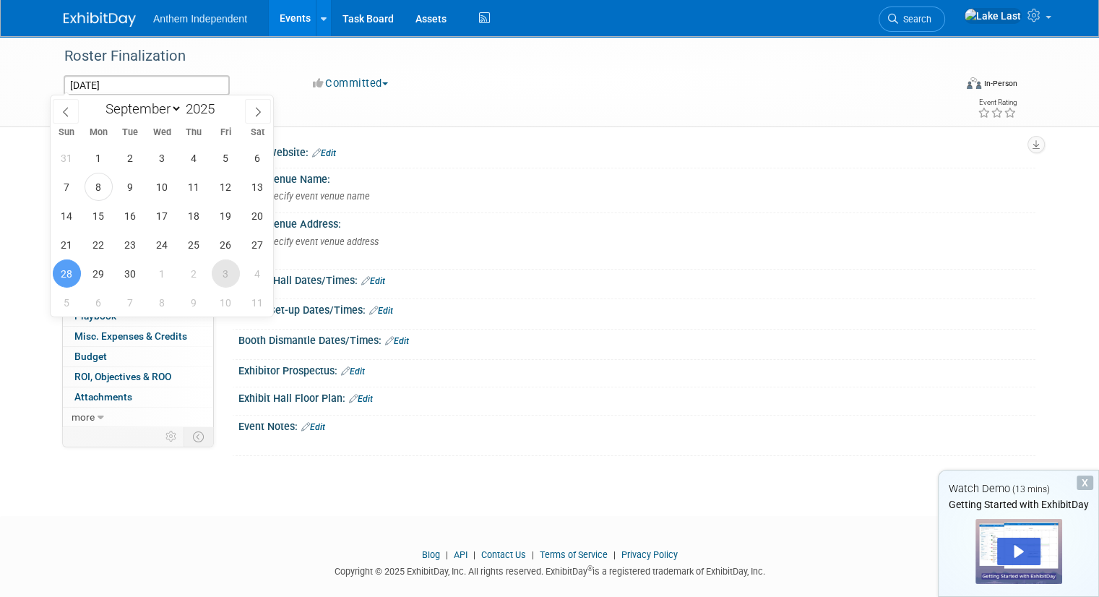
click at [234, 273] on span "3" at bounding box center [226, 273] width 28 height 28
type input "[DATE]"
click at [228, 271] on span "3" at bounding box center [226, 273] width 28 height 28
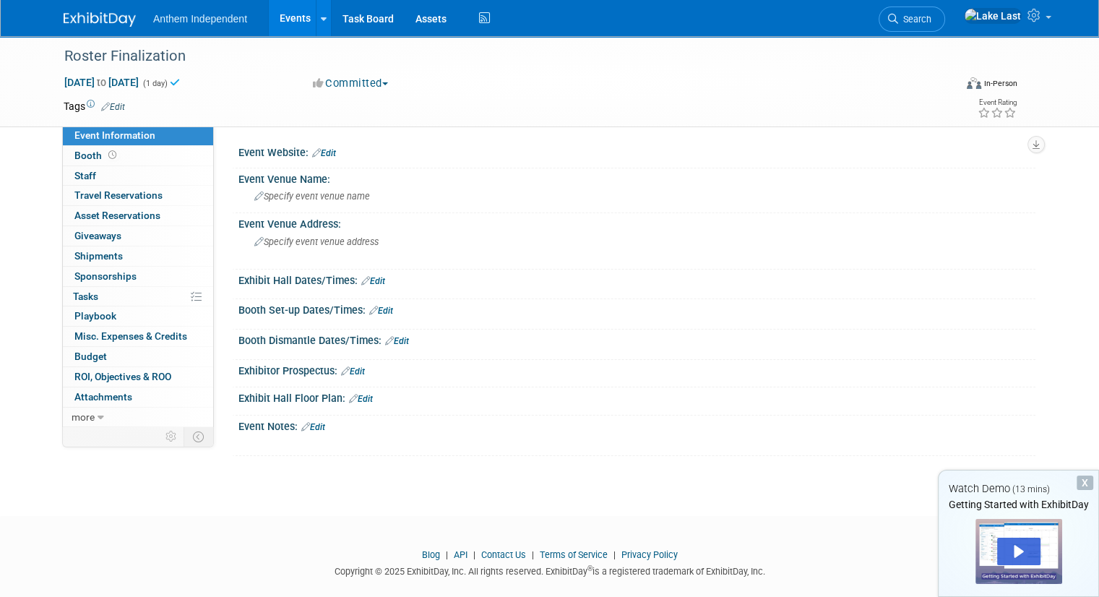
click at [280, 21] on link "Events" at bounding box center [295, 18] width 53 height 36
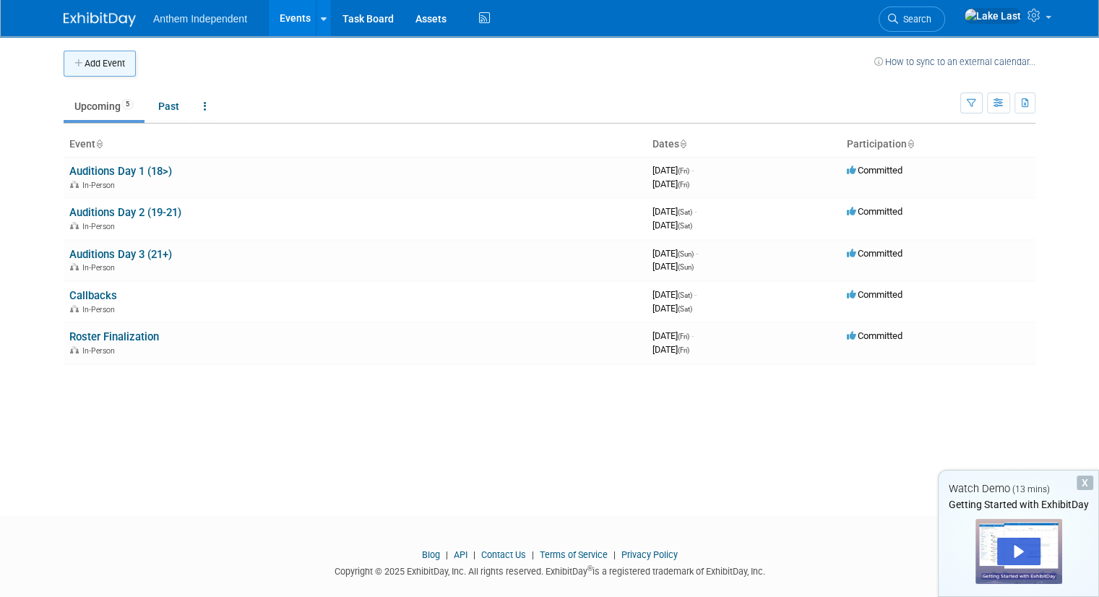
click at [96, 55] on button "Add Event" at bounding box center [100, 64] width 72 height 26
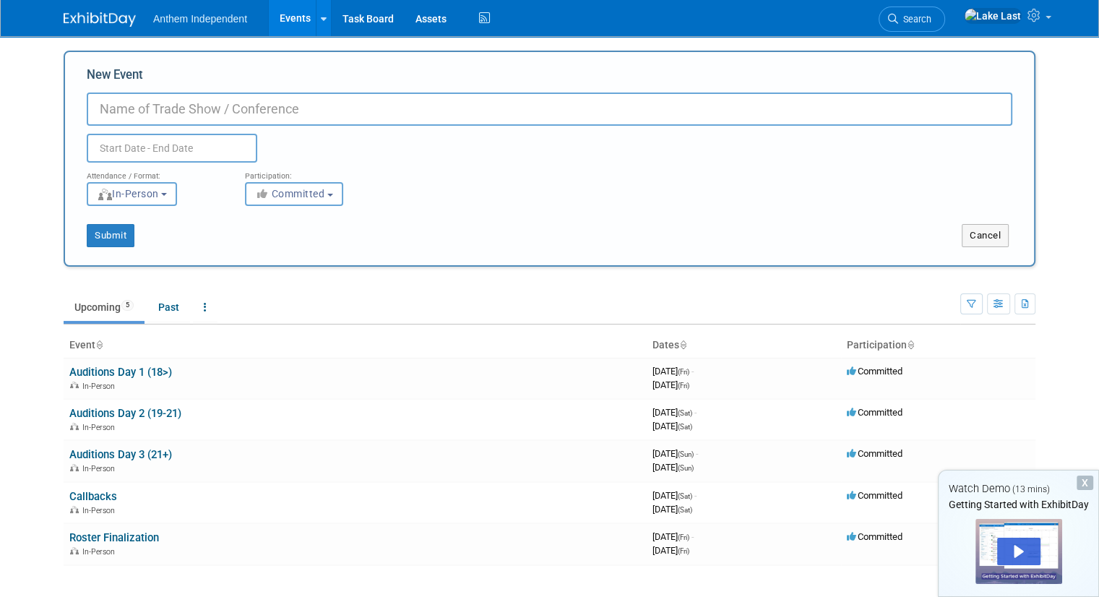
click at [161, 113] on input "New Event" at bounding box center [550, 108] width 926 height 33
click at [1022, 9] on img at bounding box center [993, 16] width 58 height 16
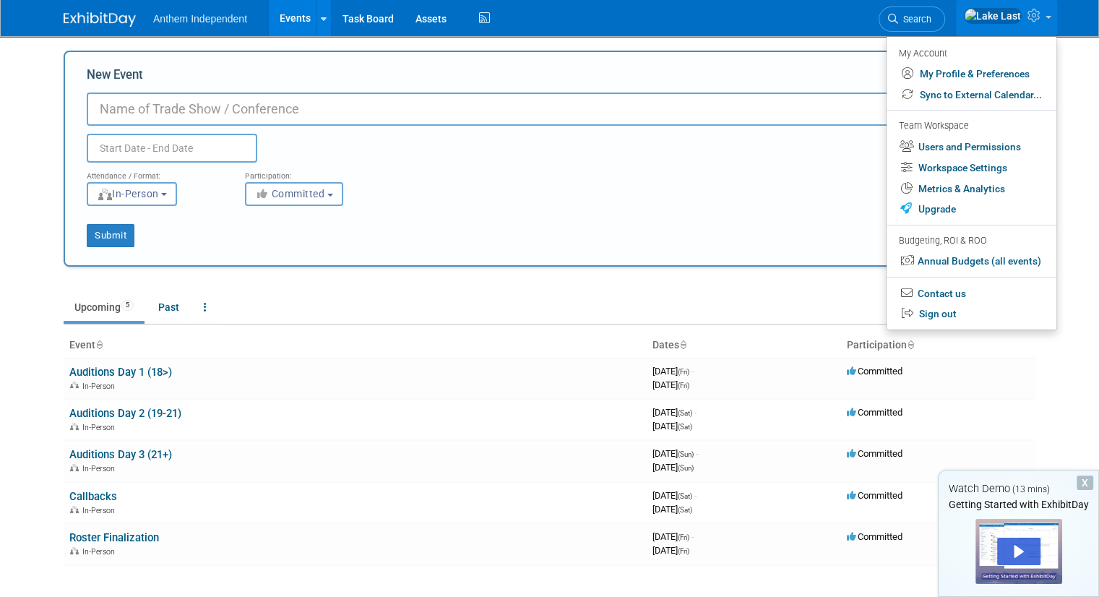
click at [208, 17] on span "Anthem Independent" at bounding box center [200, 19] width 94 height 12
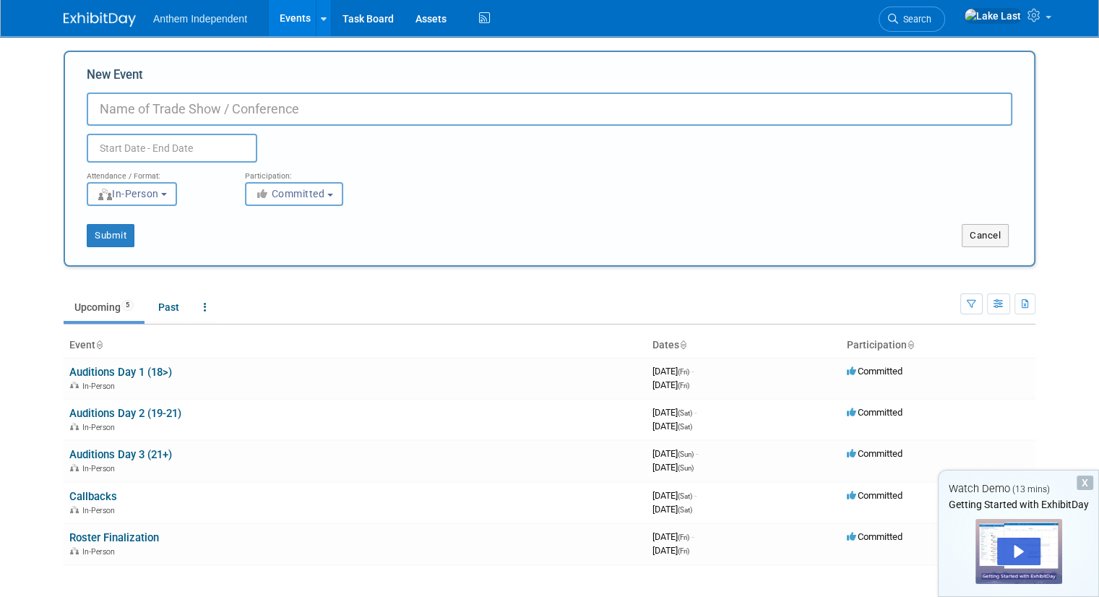
click at [78, 12] on img at bounding box center [100, 19] width 72 height 14
